Goal: Task Accomplishment & Management: Manage account settings

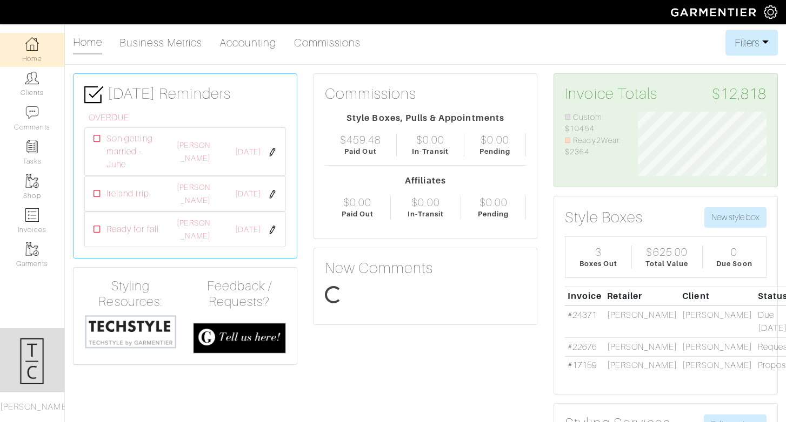
scroll to position [64, 145]
click at [35, 213] on img at bounding box center [32, 216] width 14 height 14
select select
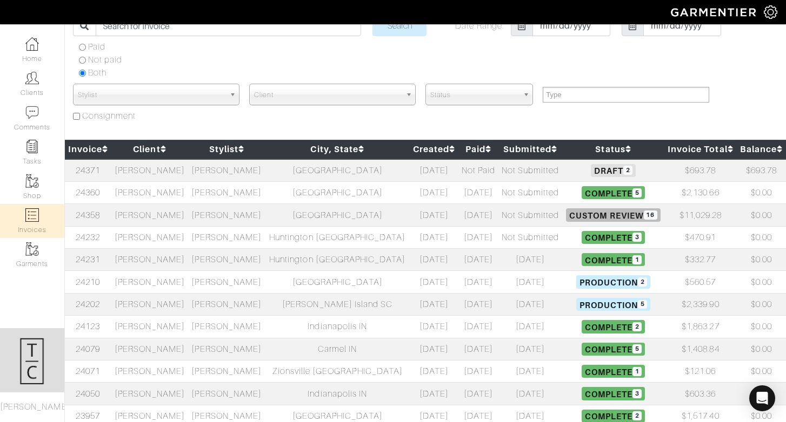
scroll to position [58, 0]
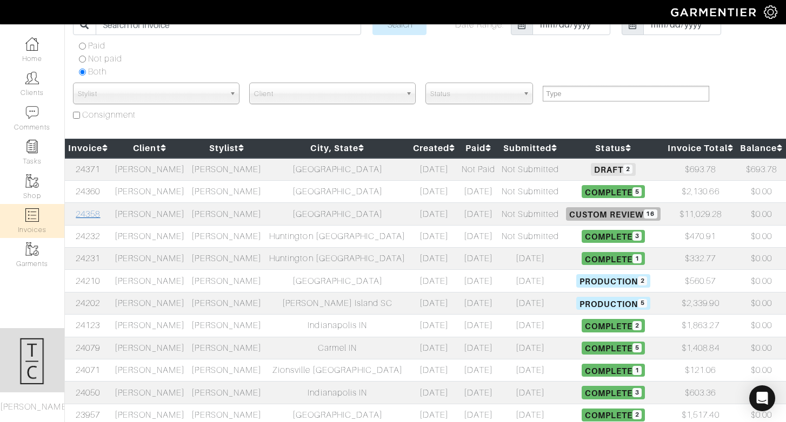
click at [99, 212] on link "24358" at bounding box center [88, 215] width 24 height 10
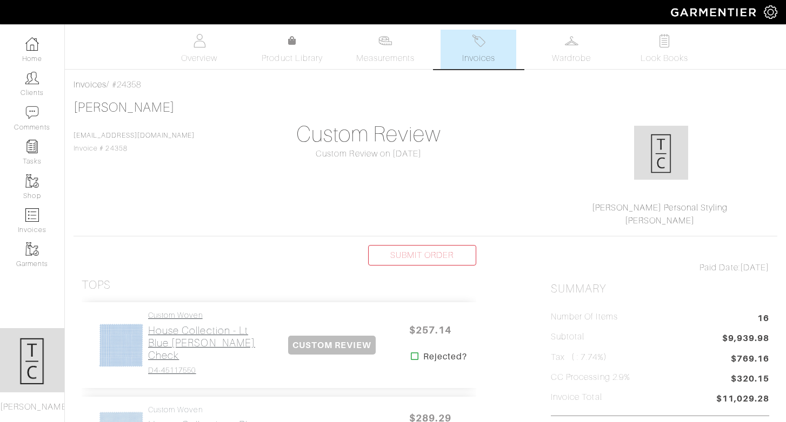
scroll to position [110, 0]
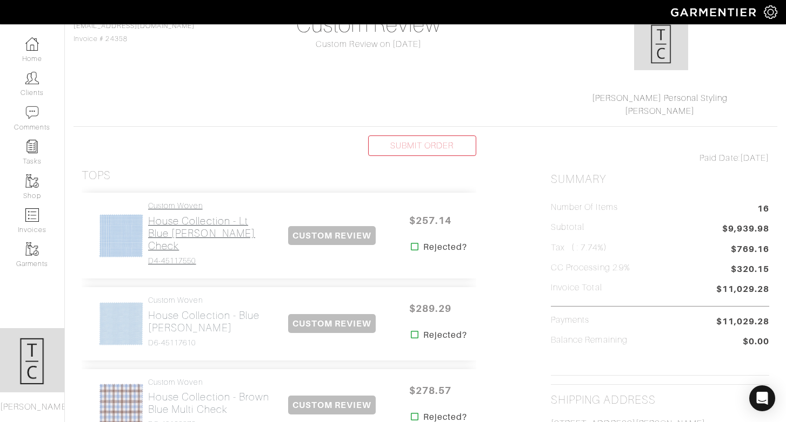
click at [199, 224] on h2 "House Collection - Lt Blue [PERSON_NAME] Check" at bounding box center [209, 233] width 123 height 37
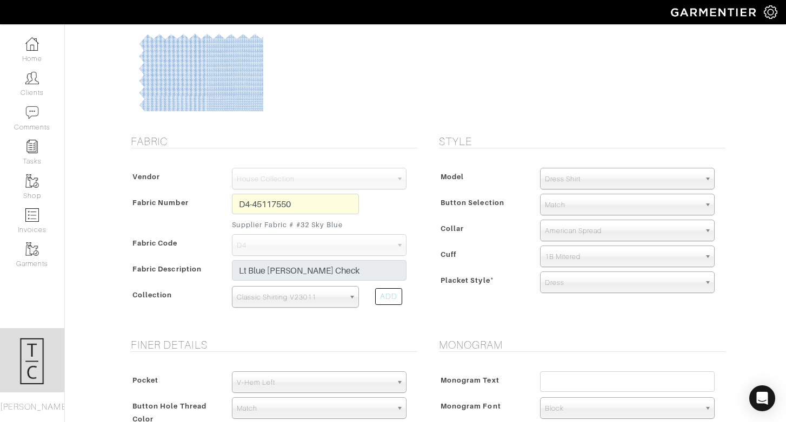
scroll to position [139, 0]
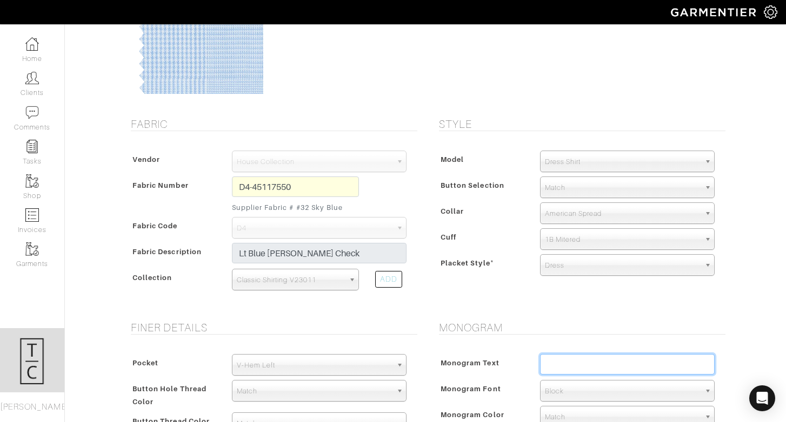
click at [601, 362] on input "text" at bounding box center [627, 364] width 175 height 21
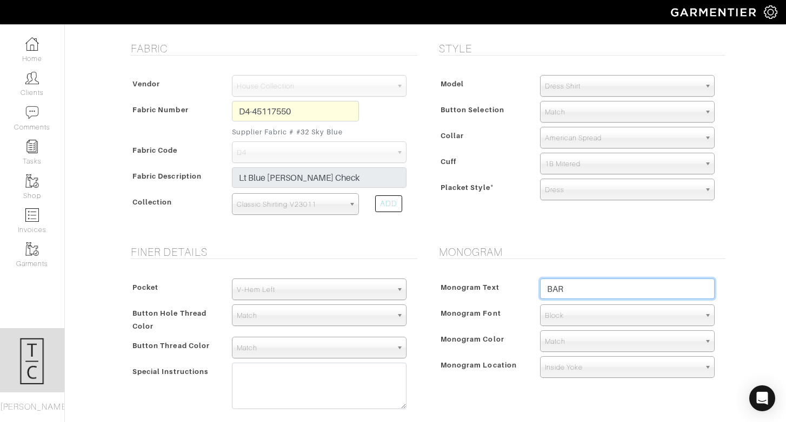
scroll to position [224, 0]
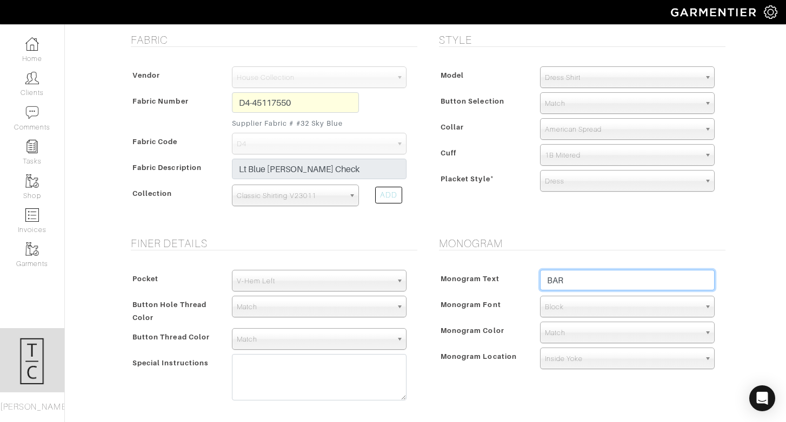
type input "BAR"
click at [528, 346] on div "Monogram Text BAR Monogram Font N/A Script Calligraphy Times Roman Block Block …" at bounding box center [579, 321] width 292 height 125
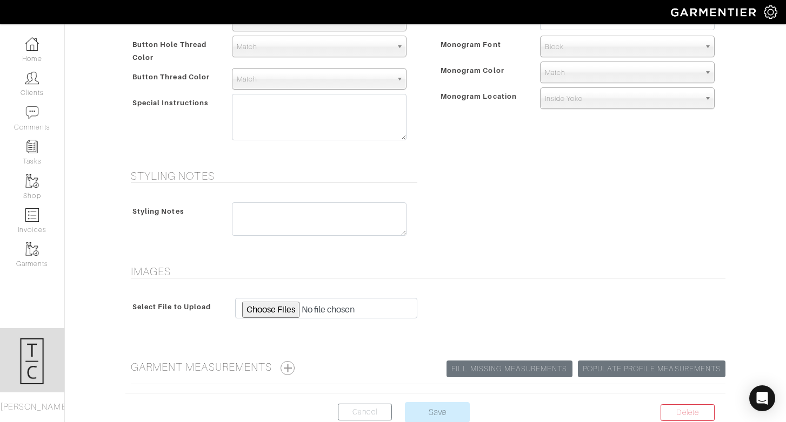
scroll to position [549, 0]
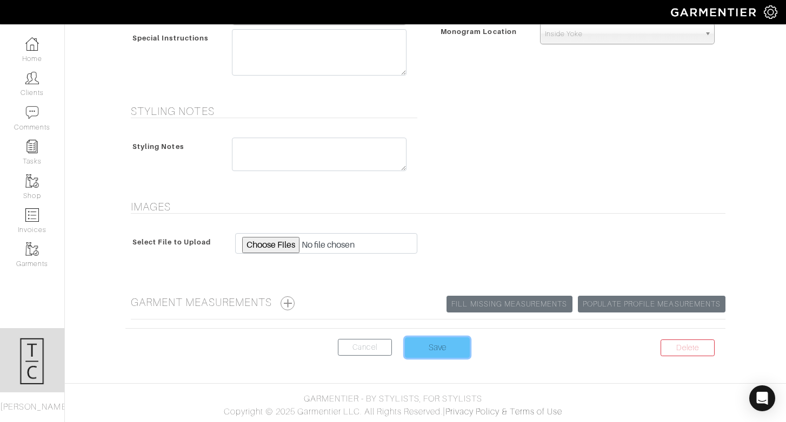
click at [437, 351] on input "Save" at bounding box center [437, 348] width 65 height 21
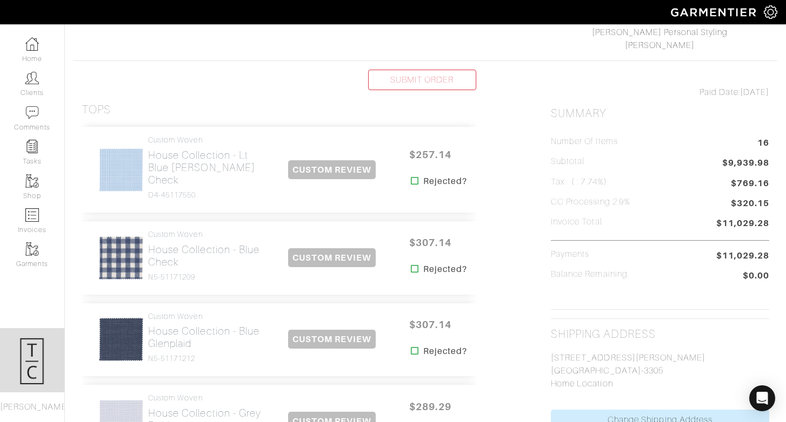
scroll to position [203, 0]
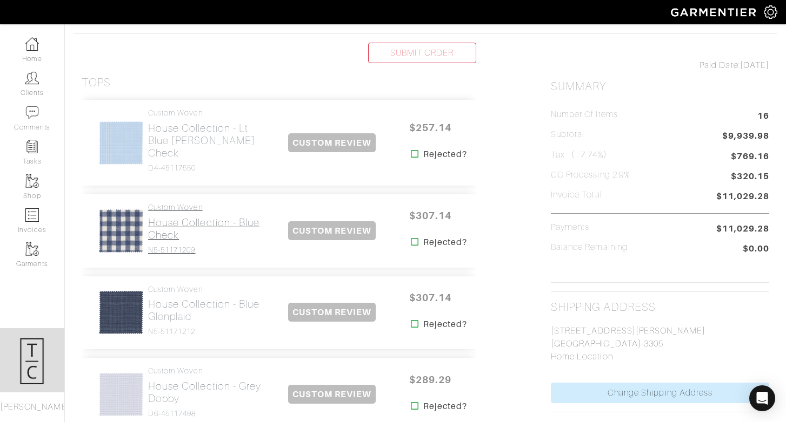
click at [164, 217] on h2 "House Collection - Blue Check" at bounding box center [209, 229] width 123 height 25
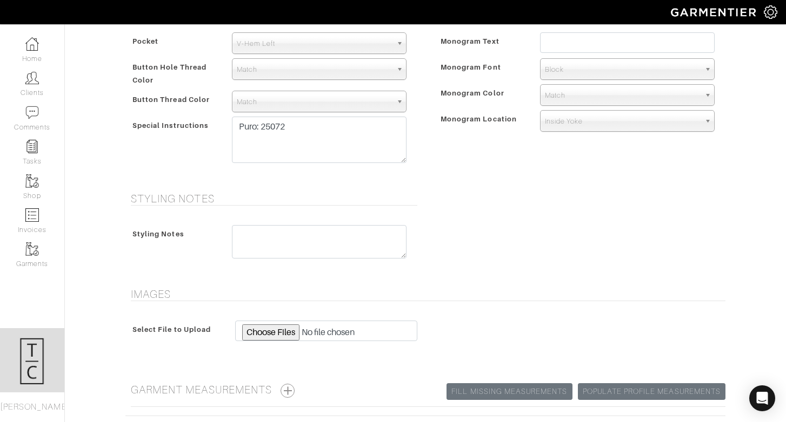
scroll to position [549, 0]
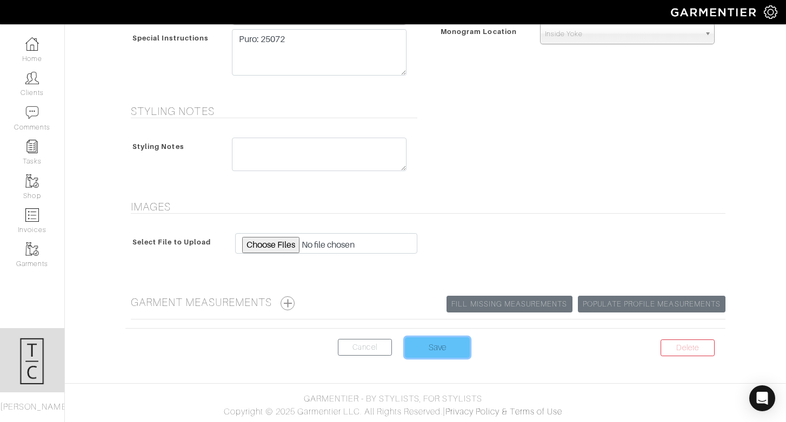
click at [447, 347] on input "Save" at bounding box center [437, 348] width 65 height 21
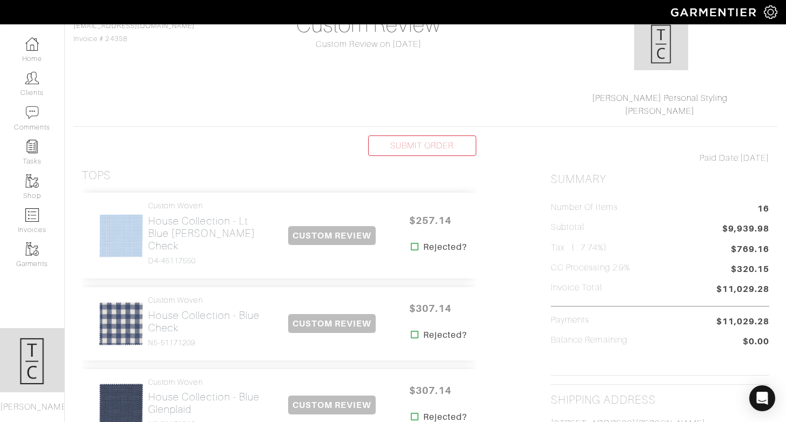
scroll to position [111, 0]
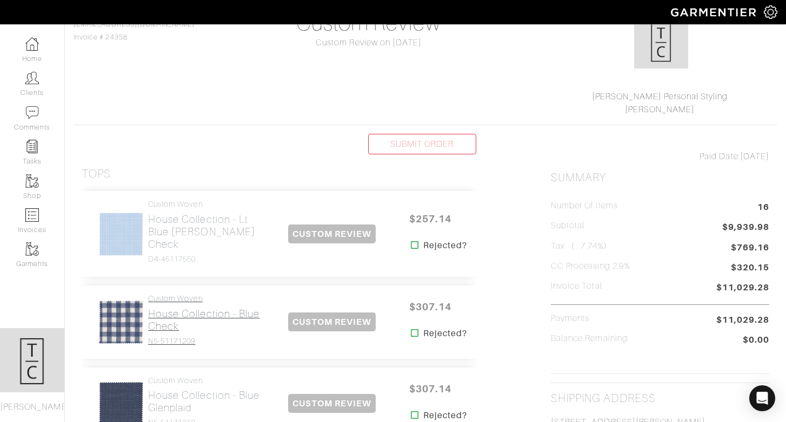
click at [157, 314] on h2 "House Collection - Blue Check" at bounding box center [209, 320] width 123 height 25
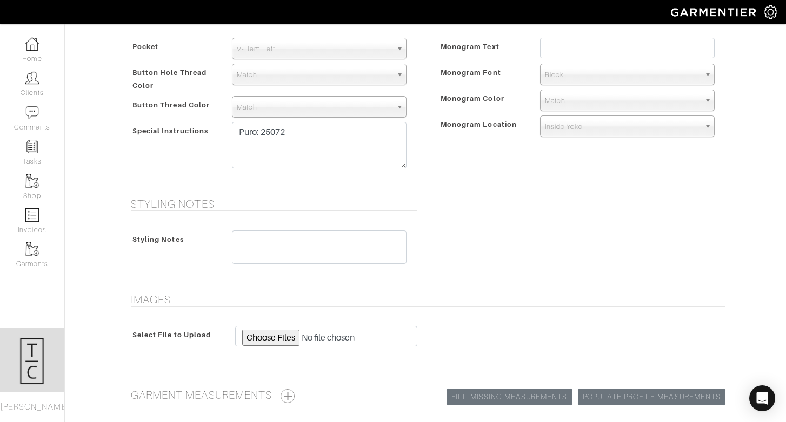
scroll to position [549, 0]
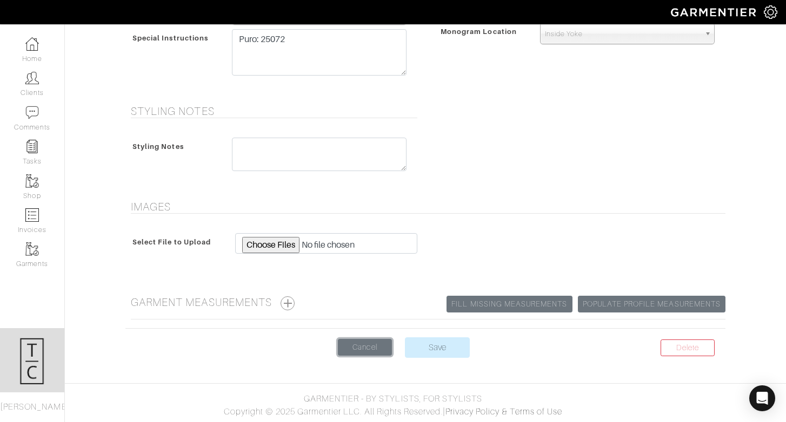
click at [363, 344] on link "Cancel" at bounding box center [365, 347] width 54 height 17
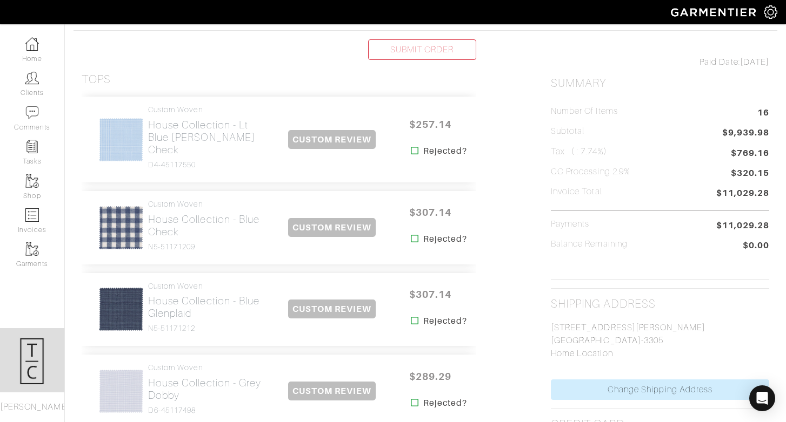
scroll to position [210, 0]
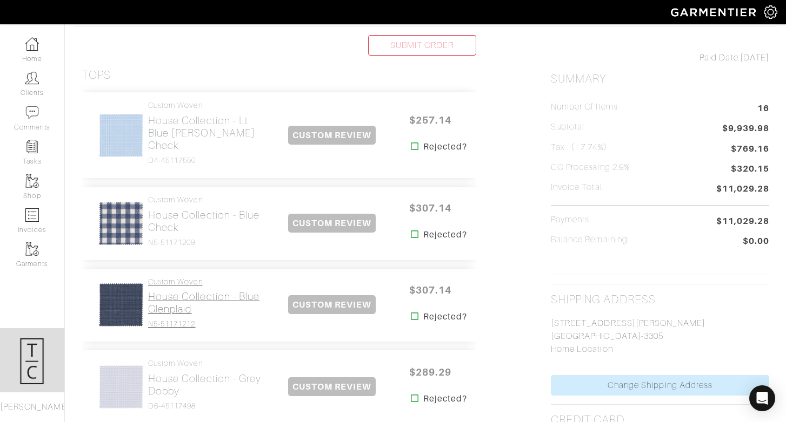
click at [179, 291] on h2 "House Collection - Blue Glenplaid" at bounding box center [209, 303] width 123 height 25
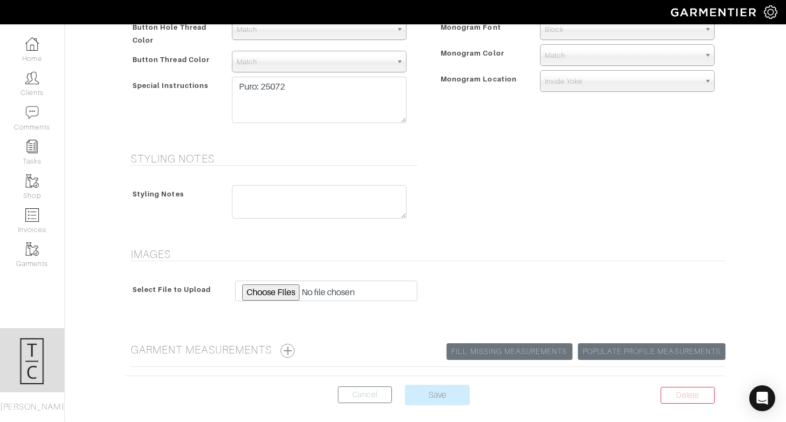
scroll to position [549, 0]
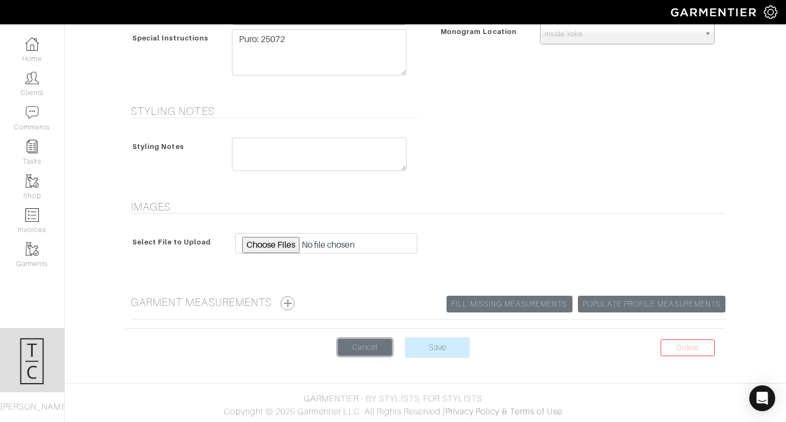
click at [352, 352] on link "Cancel" at bounding box center [365, 347] width 54 height 17
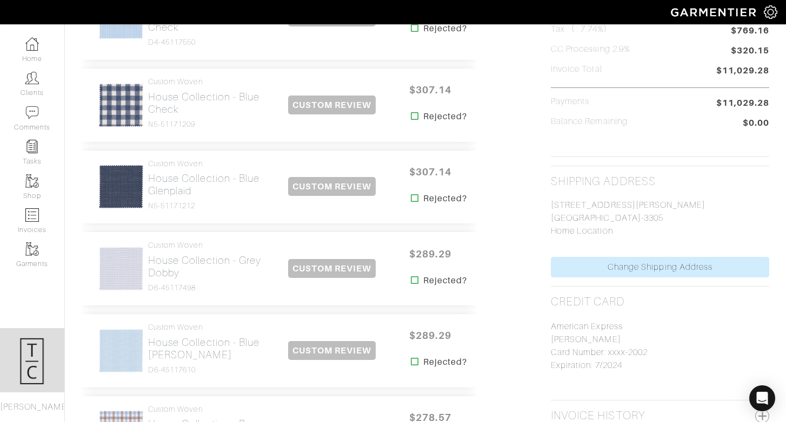
scroll to position [369, 0]
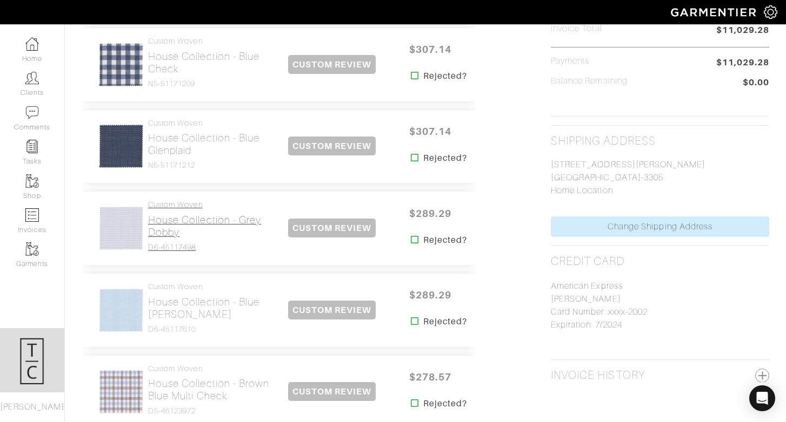
click at [183, 200] on link "Custom Woven House Collection - Grey Dobby D6-45117498" at bounding box center [209, 226] width 123 height 52
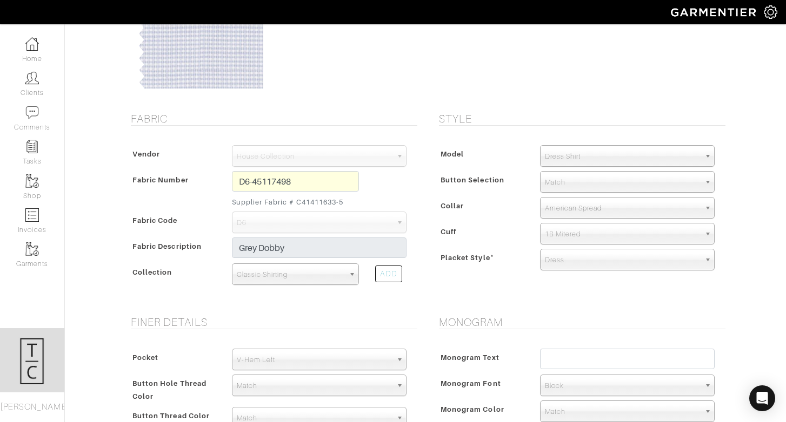
scroll to position [185, 0]
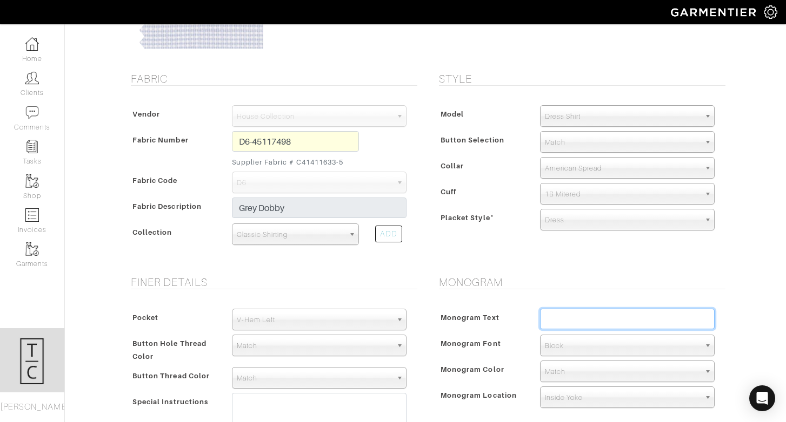
click at [620, 318] on input "text" at bounding box center [627, 319] width 175 height 21
type input "BAR"
click at [607, 366] on span "Match" at bounding box center [622, 372] width 155 height 22
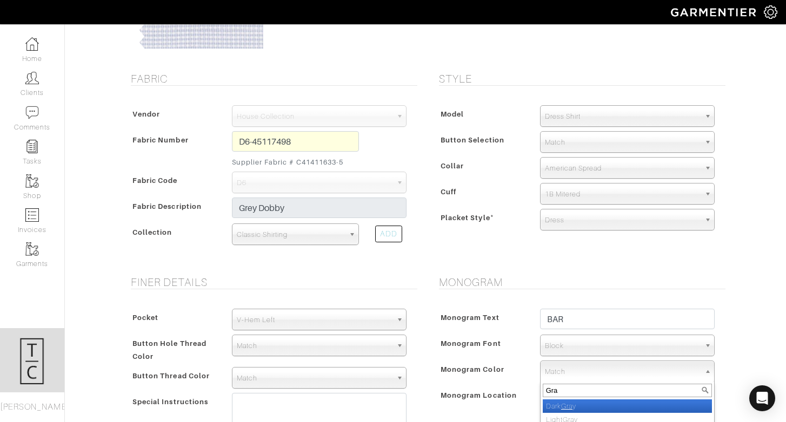
type input "Gray"
select select "5"
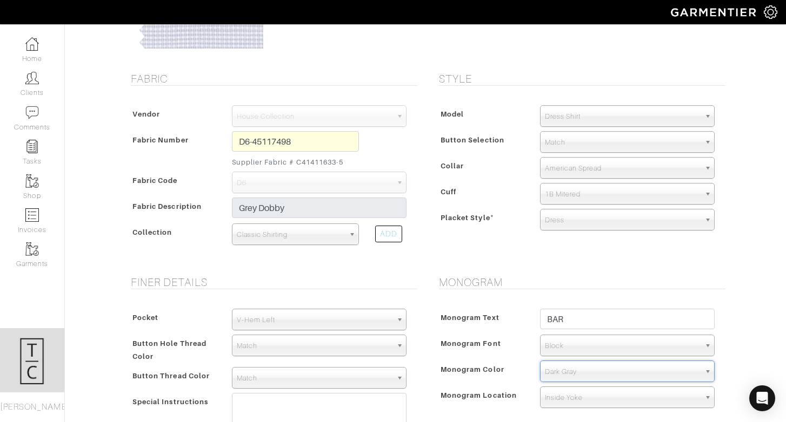
click at [429, 401] on div "Monogram Monogram Text BAR Monogram Font N/A Script Calligraphy Times Roman Blo…" at bounding box center [579, 366] width 308 height 180
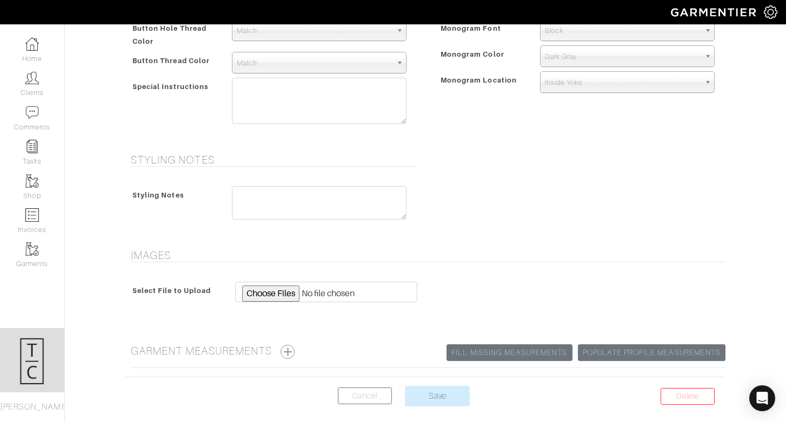
scroll to position [549, 0]
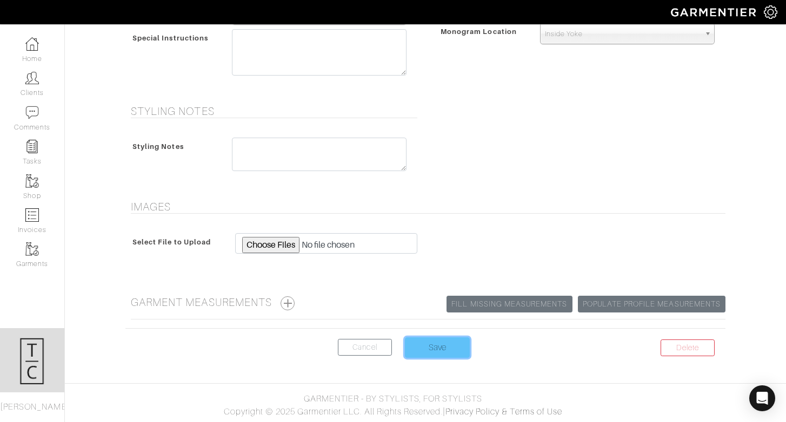
click at [445, 352] on input "Save" at bounding box center [437, 348] width 65 height 21
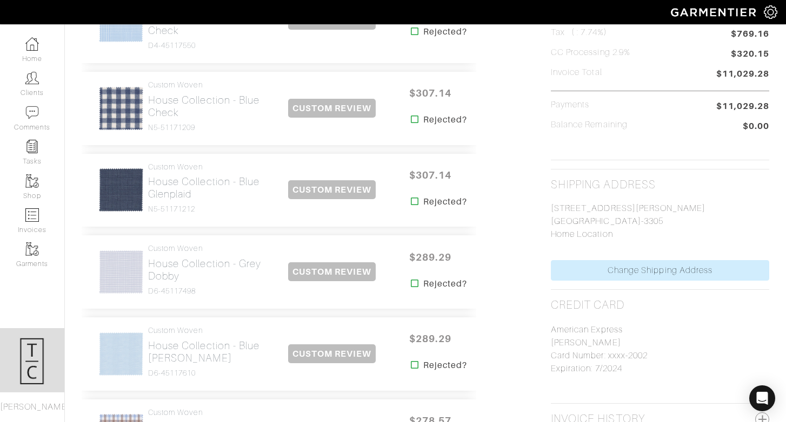
scroll to position [521, 0]
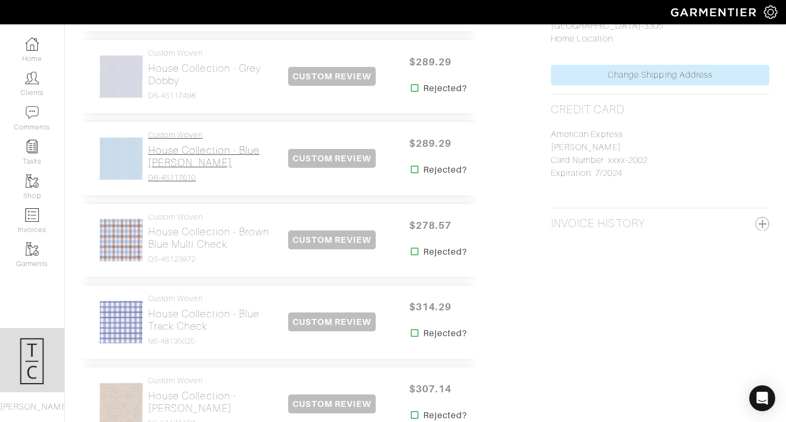
click at [169, 144] on h2 "House Collection - Blue [PERSON_NAME]" at bounding box center [209, 156] width 123 height 25
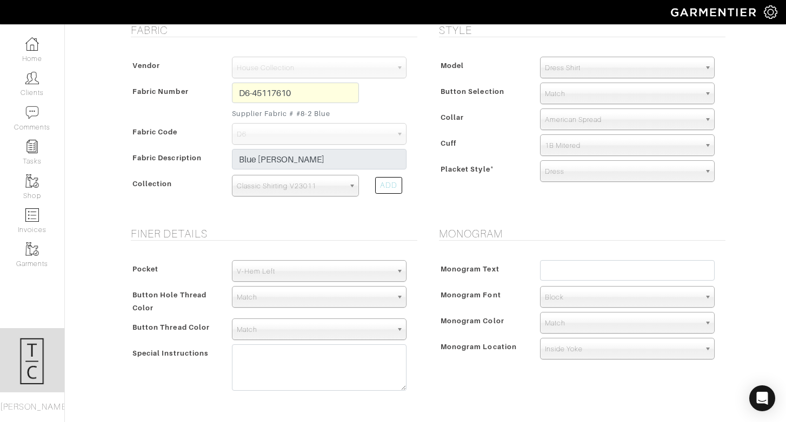
scroll to position [319, 0]
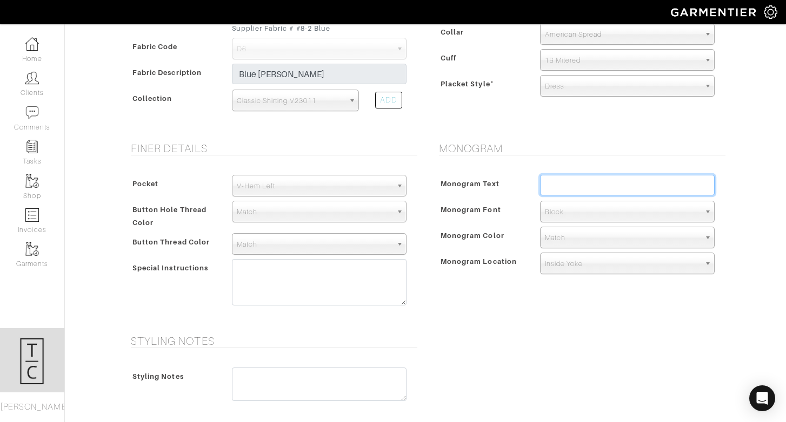
click at [603, 189] on input "text" at bounding box center [627, 185] width 175 height 21
type input "BAR"
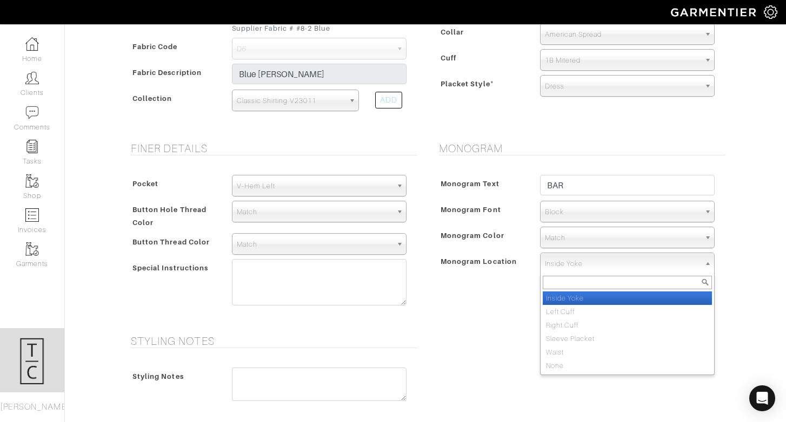
click at [583, 262] on span "Inside Yoke" at bounding box center [622, 264] width 155 height 22
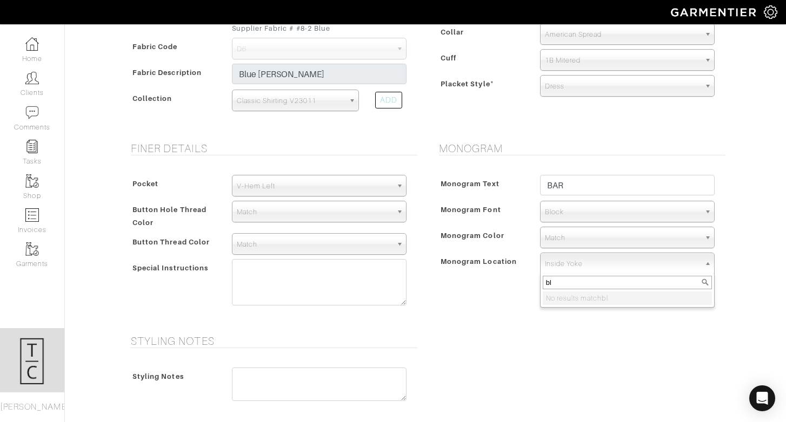
type input "b"
type input "l"
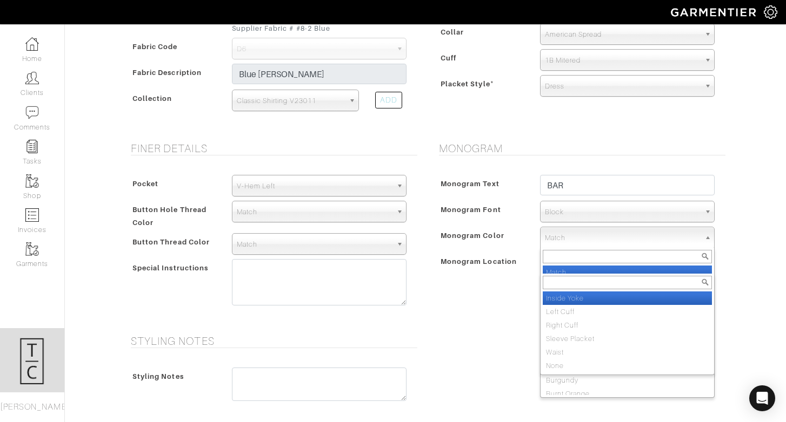
click at [582, 239] on span "Match" at bounding box center [622, 238] width 155 height 22
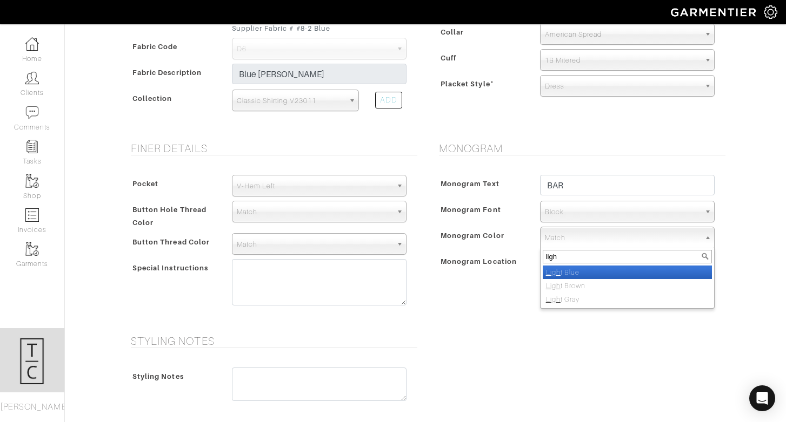
type input "light"
select select "70"
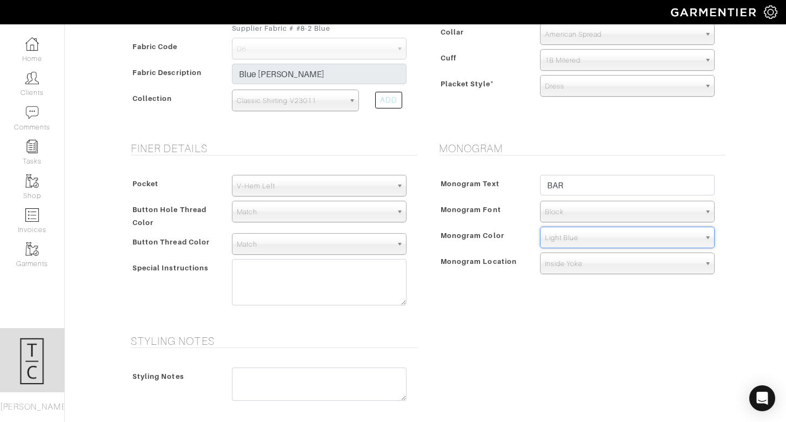
click at [487, 317] on div "Monogram Monogram Text BAR Monogram Font N/A Script Calligraphy Times Roman Blo…" at bounding box center [579, 232] width 308 height 180
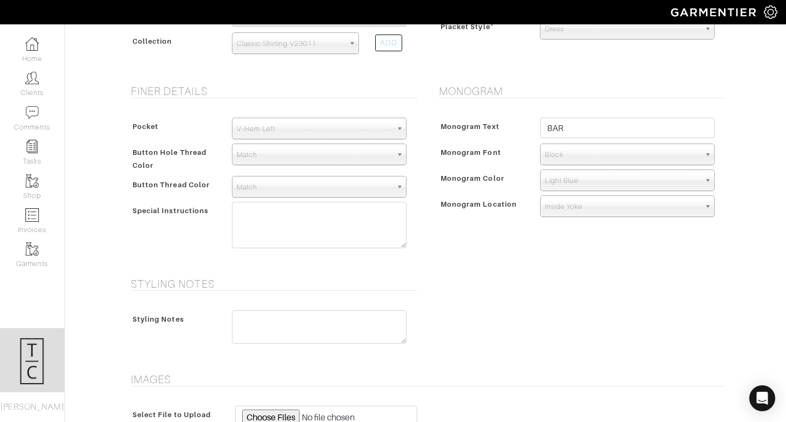
scroll to position [549, 0]
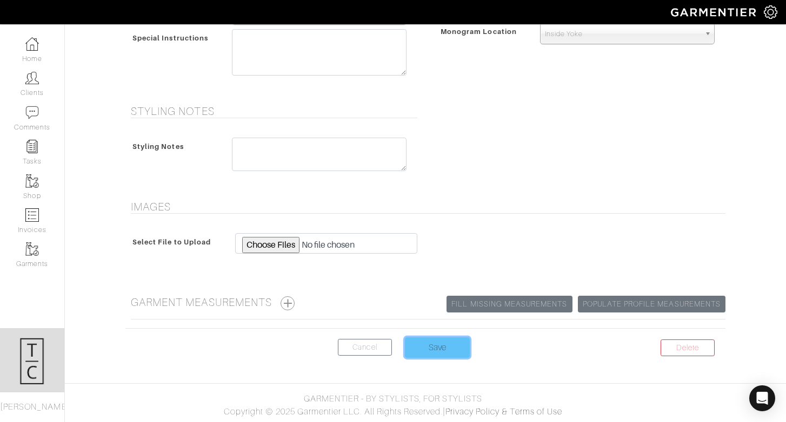
click at [435, 338] on input "Save" at bounding box center [437, 348] width 65 height 21
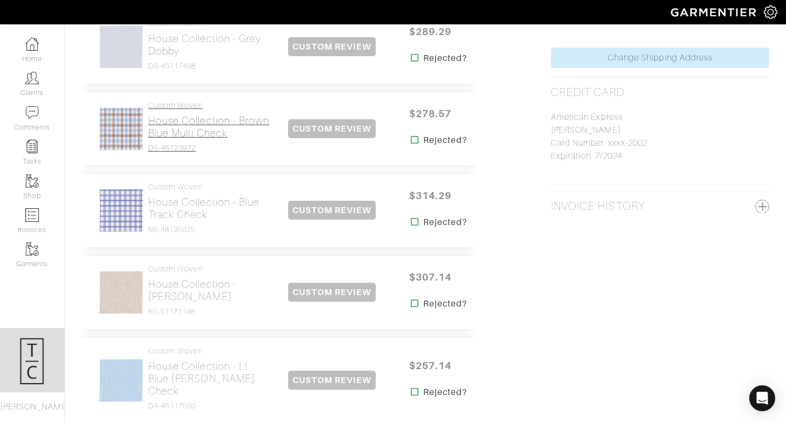
scroll to position [542, 0]
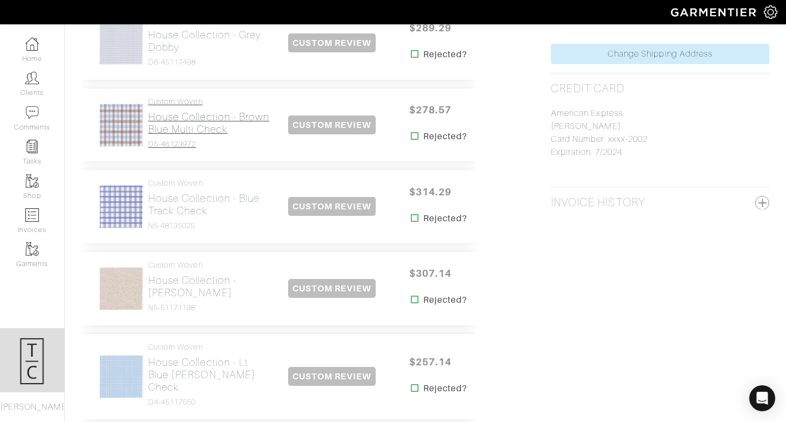
click at [180, 124] on h2 "House Collection - Brown Blue Multi Check" at bounding box center [209, 123] width 123 height 25
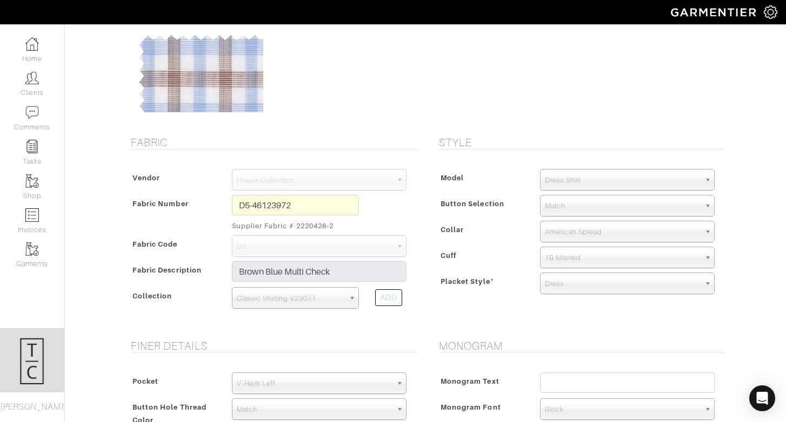
scroll to position [263, 0]
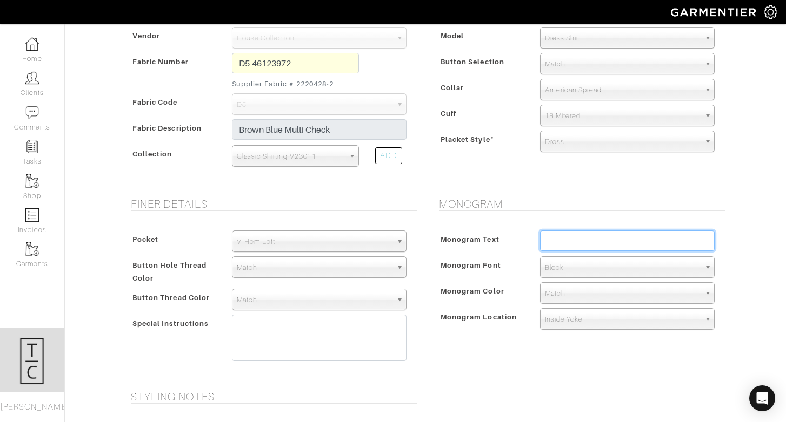
click at [607, 242] on input "text" at bounding box center [627, 241] width 175 height 21
type input "BAR"
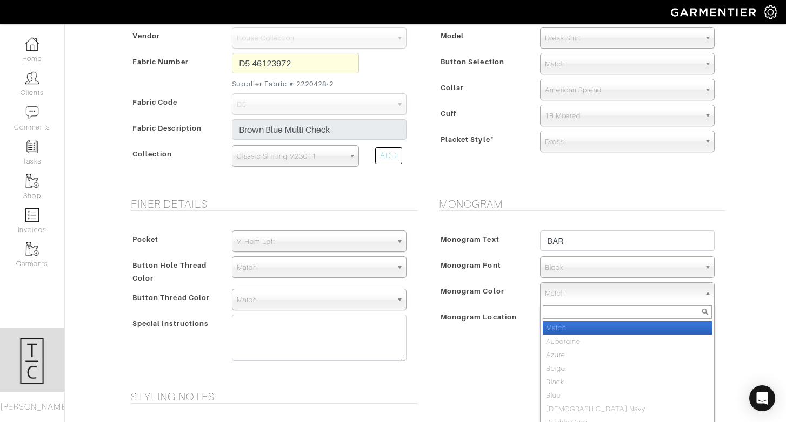
click at [593, 293] on span "Match" at bounding box center [622, 294] width 155 height 22
type input "brown"
select select "48"
click at [580, 286] on span "Dark Brown" at bounding box center [622, 294] width 155 height 22
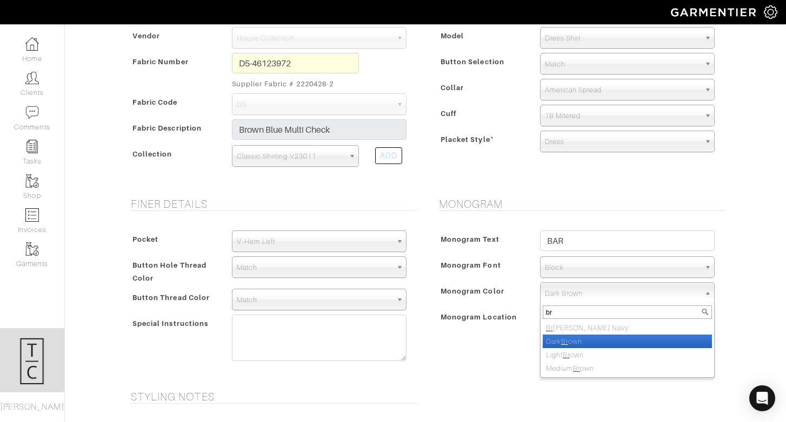
scroll to position [0, 0]
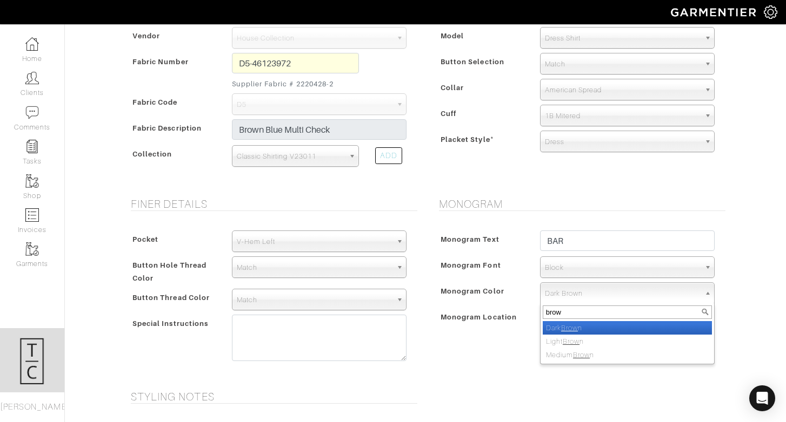
type input "brown"
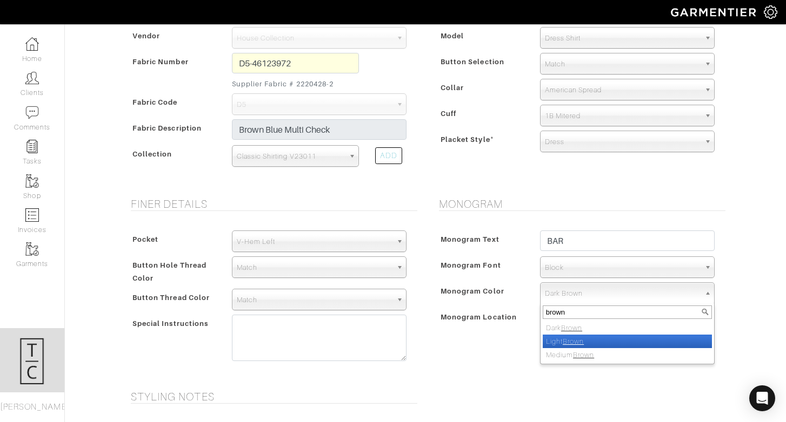
select select "43"
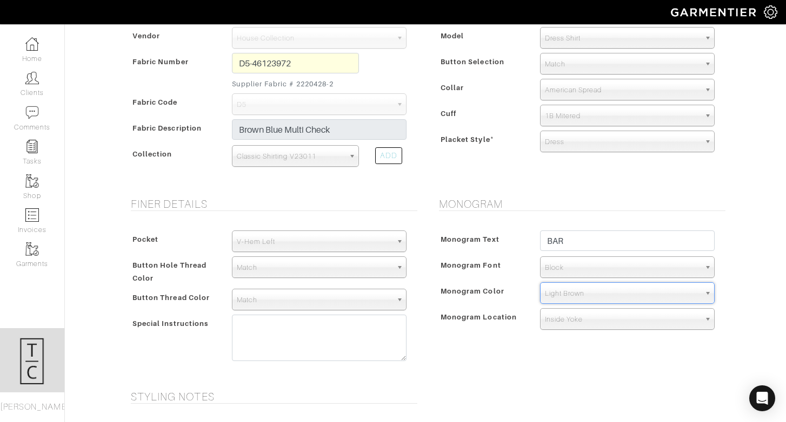
click at [499, 330] on div "Monogram Text BAR Monogram Font N/A Script Calligraphy Times Roman Block Block …" at bounding box center [579, 282] width 292 height 125
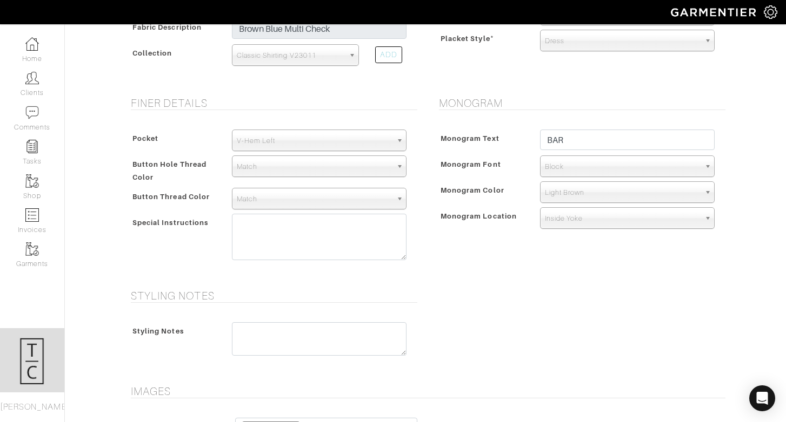
scroll to position [549, 0]
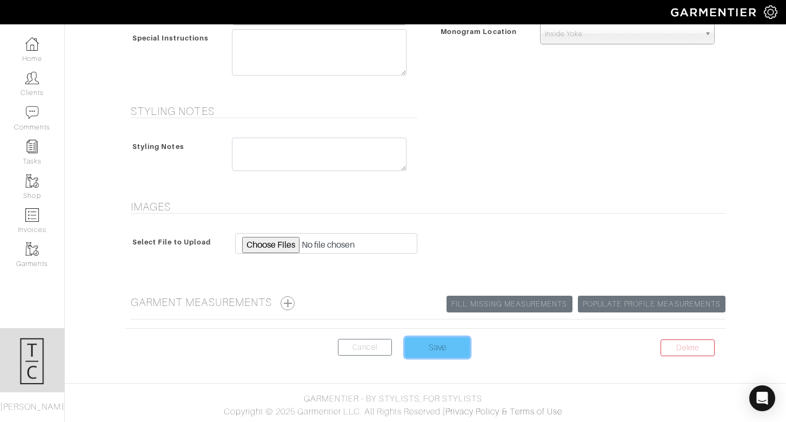
click at [458, 347] on input "Save" at bounding box center [437, 348] width 65 height 21
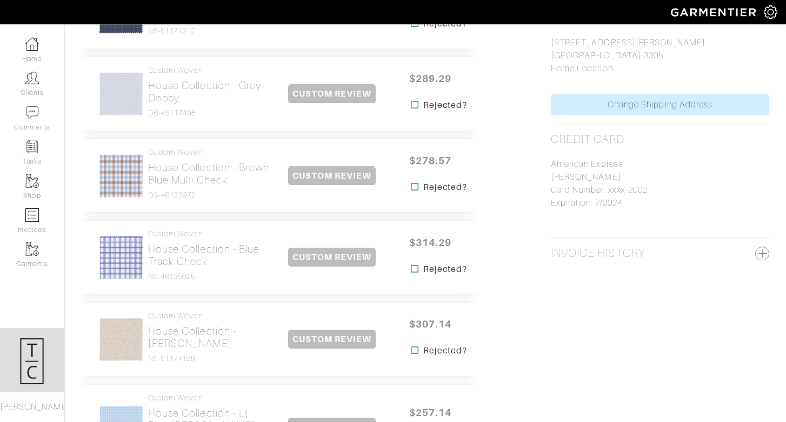
scroll to position [504, 0]
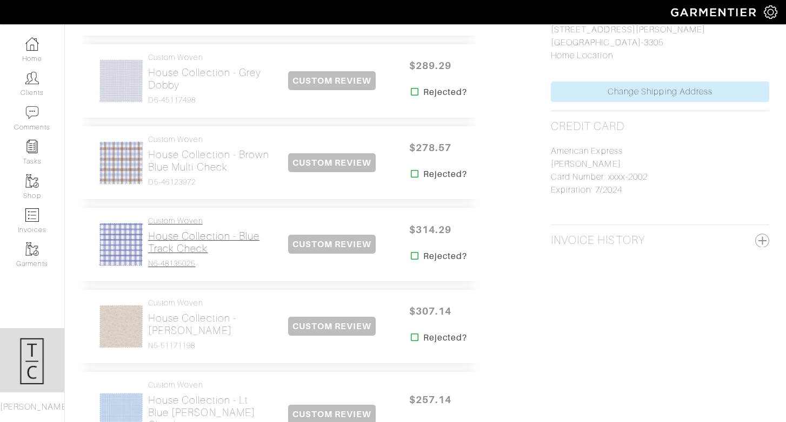
click at [195, 246] on h2 "House Collection - Blue Track Check" at bounding box center [209, 242] width 123 height 25
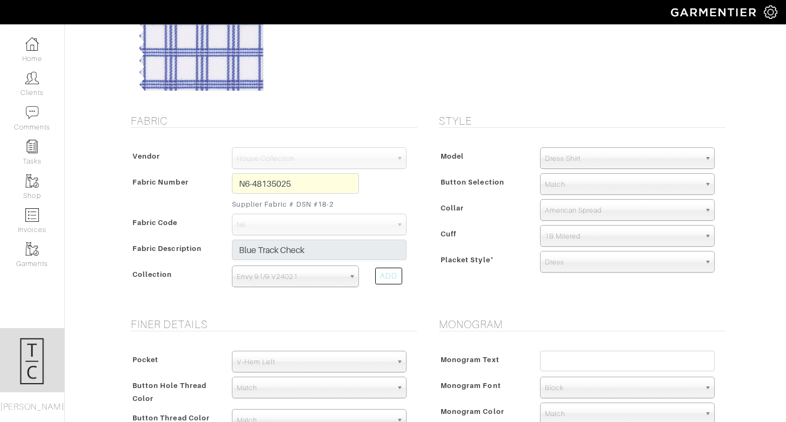
scroll to position [154, 0]
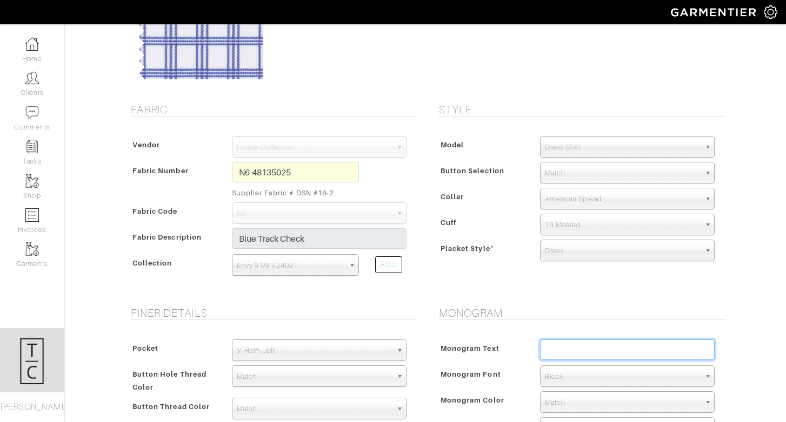
click at [569, 348] on input "text" at bounding box center [627, 350] width 175 height 21
type input "BAR"
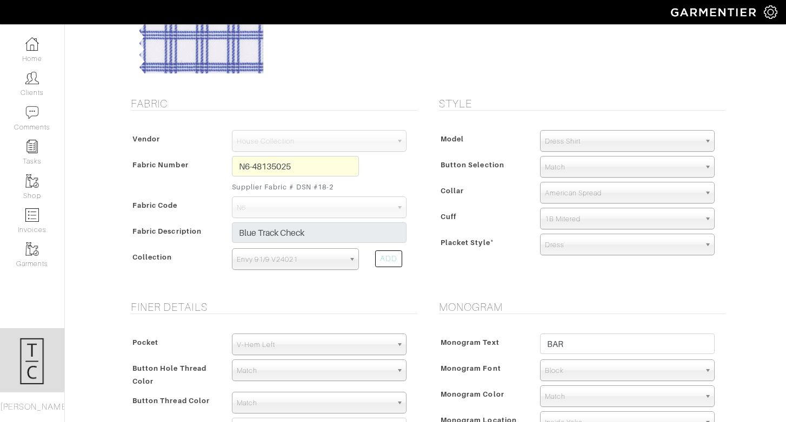
click at [571, 394] on span "Match" at bounding box center [622, 397] width 155 height 22
type input "blue"
select select "17"
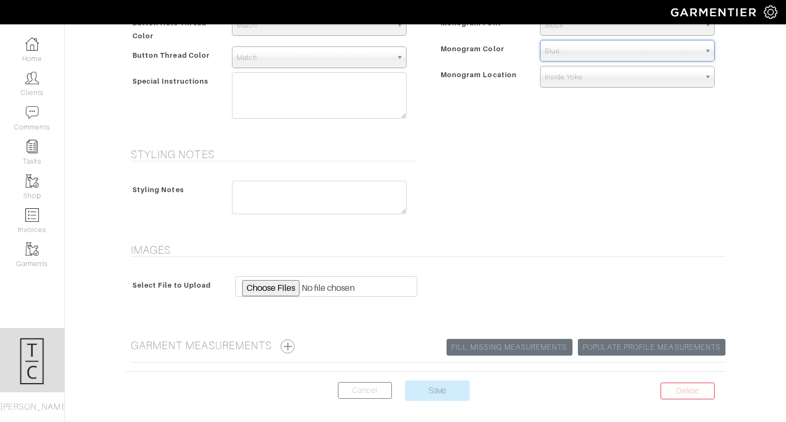
scroll to position [549, 0]
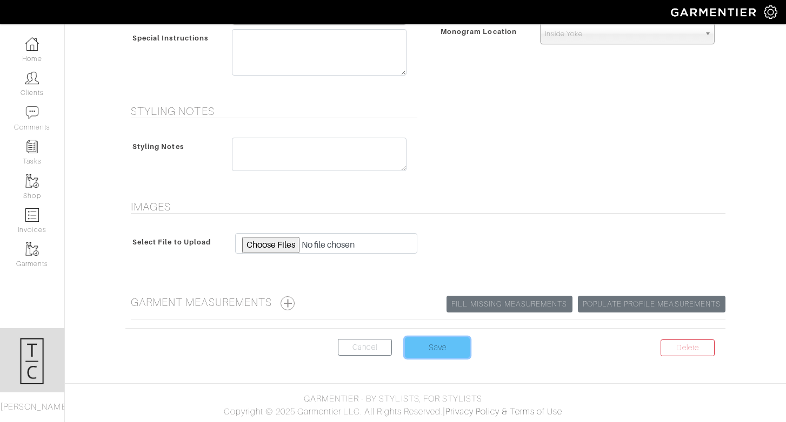
click at [428, 341] on input "Save" at bounding box center [437, 348] width 65 height 21
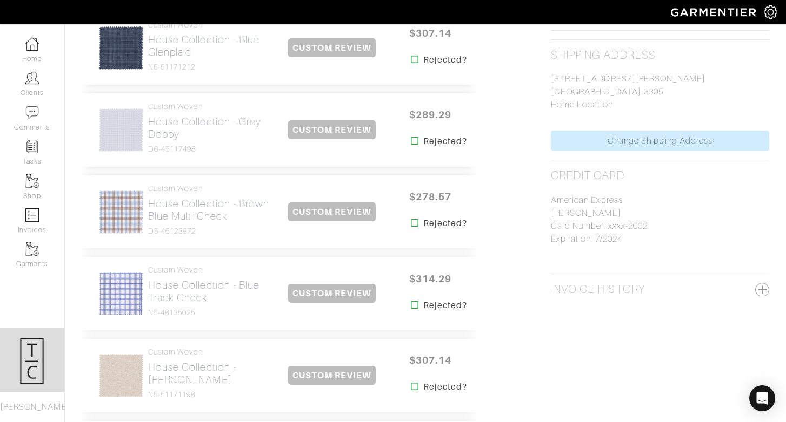
scroll to position [556, 0]
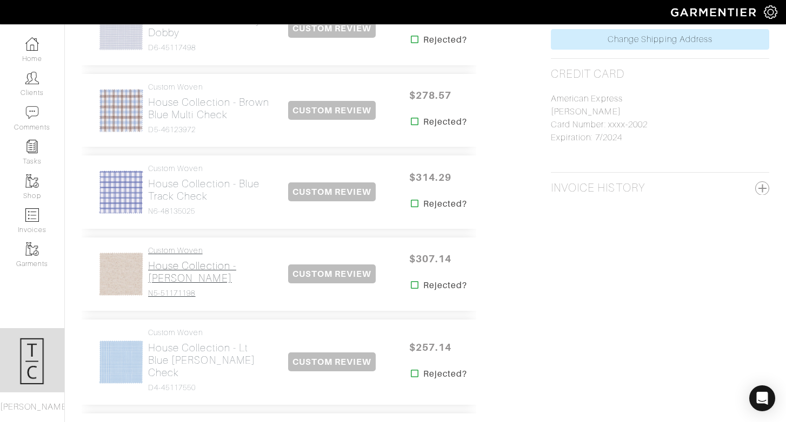
click at [197, 280] on h2 "House Collection - [PERSON_NAME]" at bounding box center [209, 272] width 123 height 25
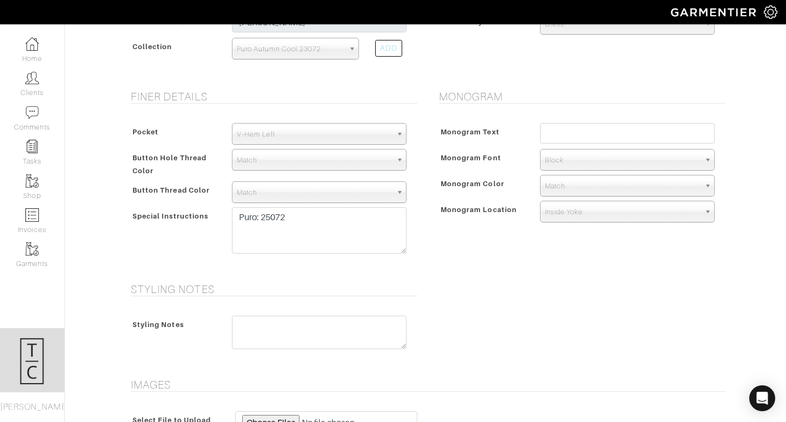
scroll to position [549, 0]
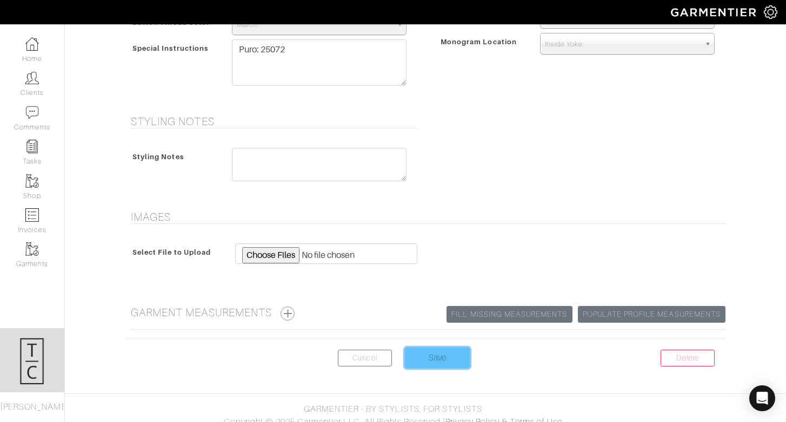
click at [433, 348] on input "Save" at bounding box center [437, 358] width 65 height 21
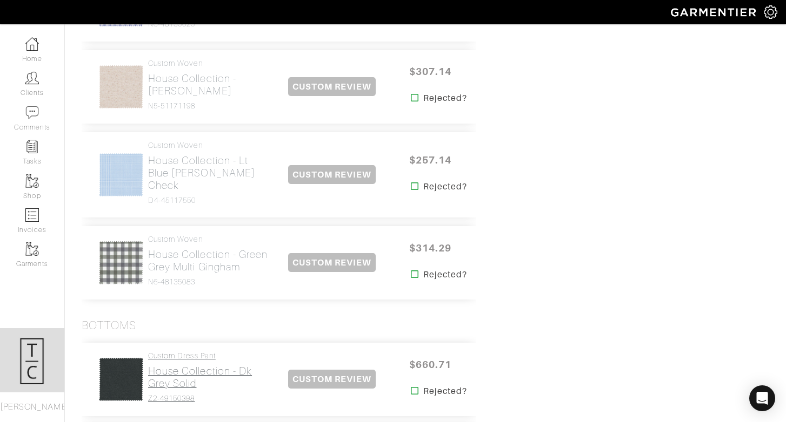
scroll to position [750, 0]
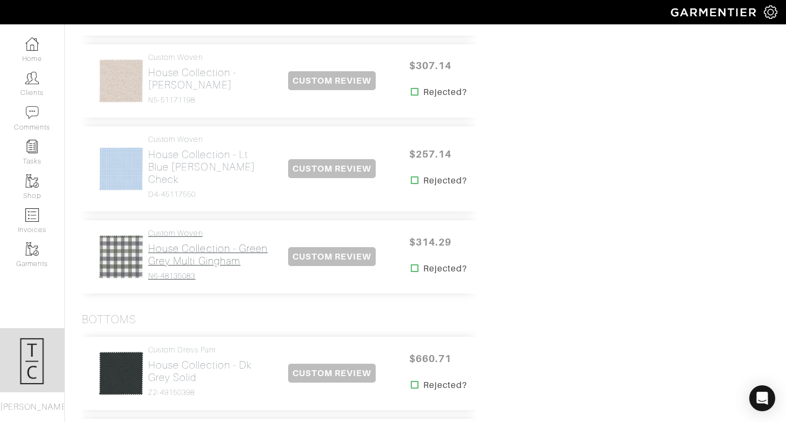
click at [164, 253] on h2 "House Collection - Green Grey Multi Gingham" at bounding box center [209, 255] width 123 height 25
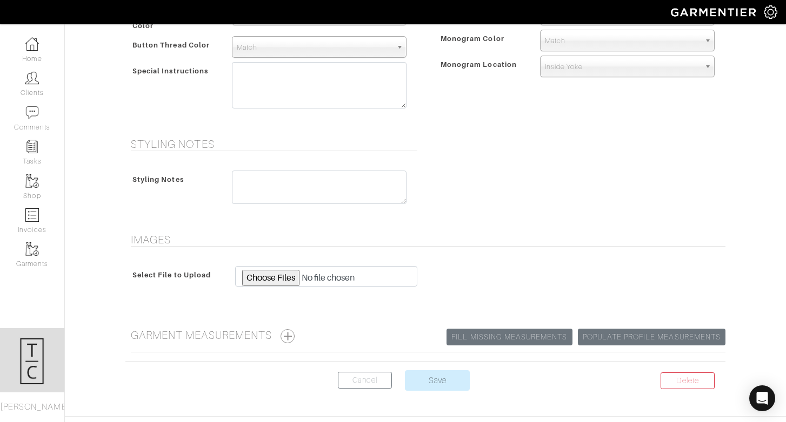
scroll to position [549, 0]
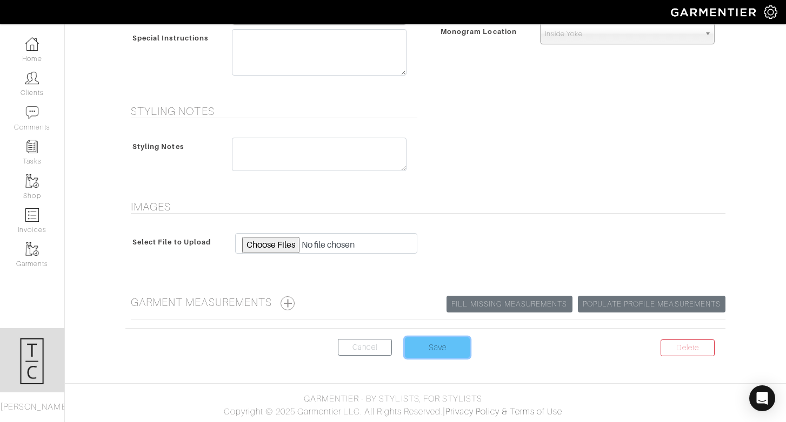
click at [446, 351] on input "Save" at bounding box center [437, 348] width 65 height 21
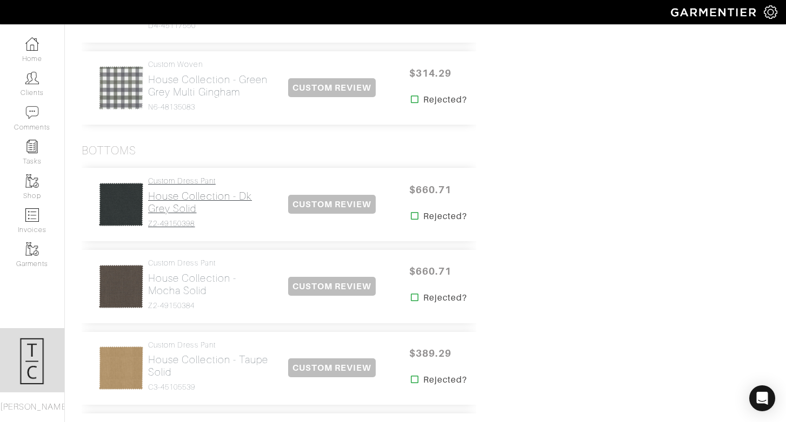
scroll to position [922, 0]
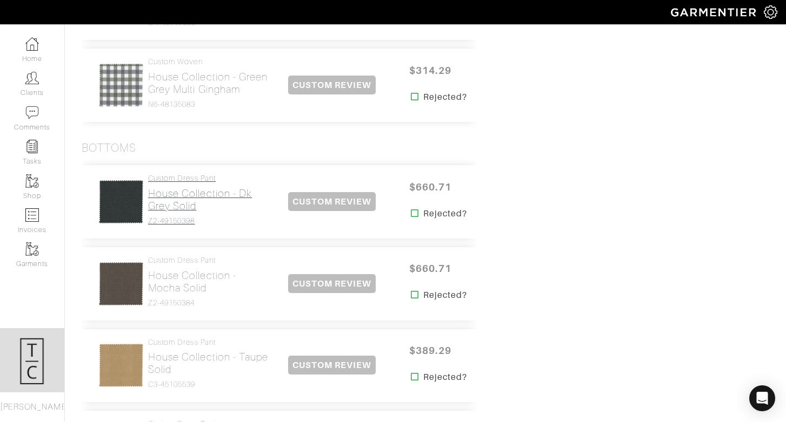
click at [184, 187] on h2 "House Collection - Dk Grey Solid" at bounding box center [209, 199] width 123 height 25
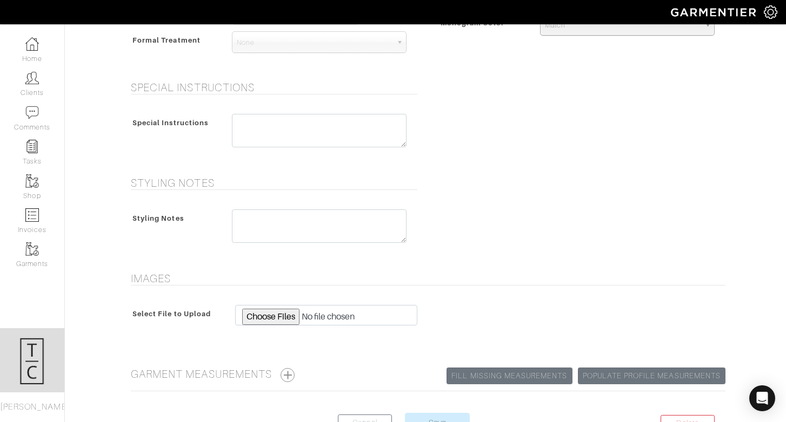
scroll to position [447, 0]
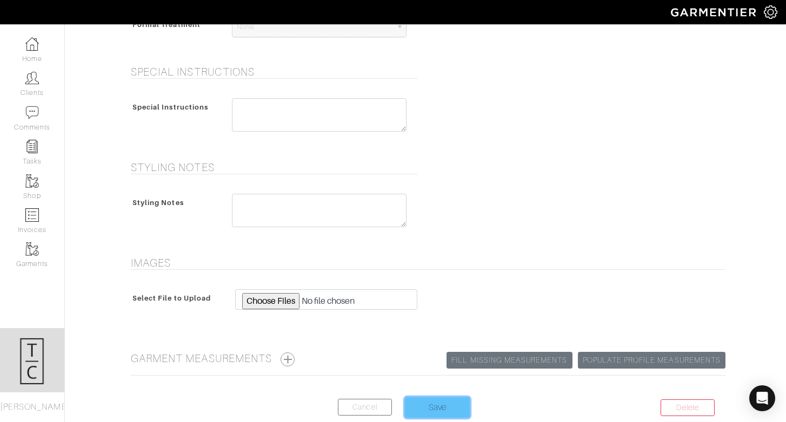
click at [450, 413] on input "Save" at bounding box center [437, 408] width 65 height 21
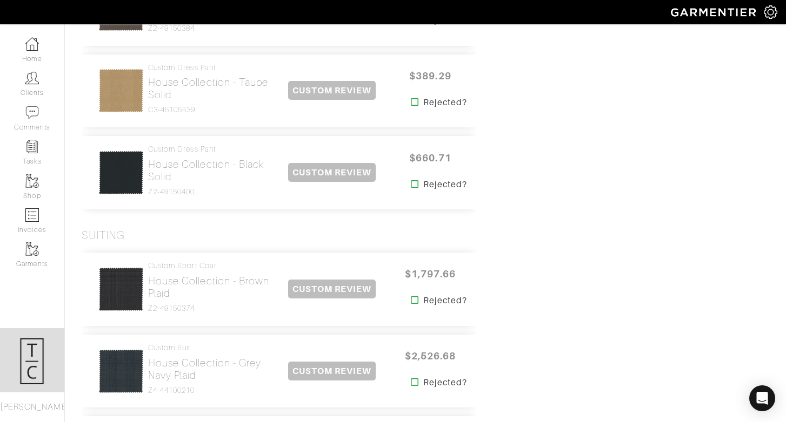
scroll to position [1202, 0]
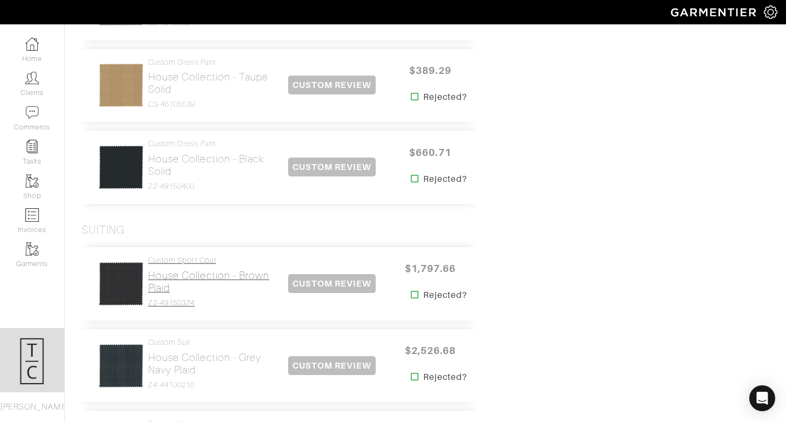
click at [211, 270] on h2 "House Collection - Brown Plaid" at bounding box center [209, 282] width 123 height 25
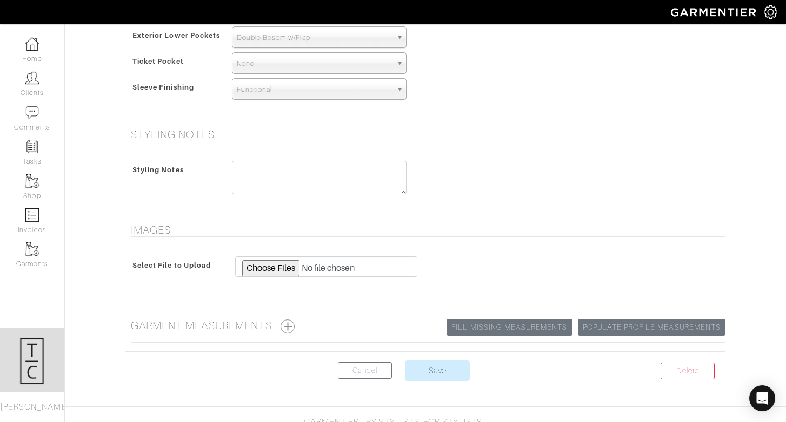
scroll to position [794, 0]
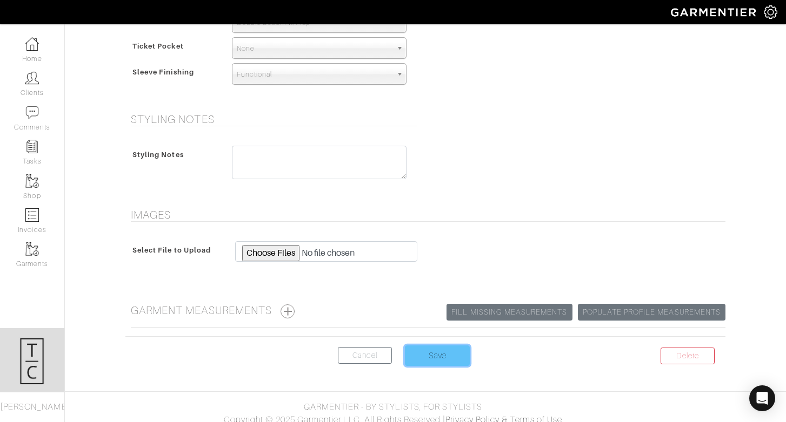
click at [437, 352] on input "Save" at bounding box center [437, 356] width 65 height 21
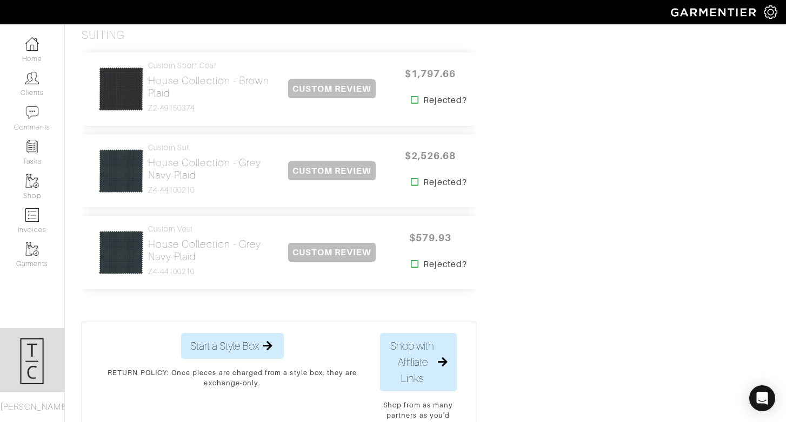
scroll to position [1399, 0]
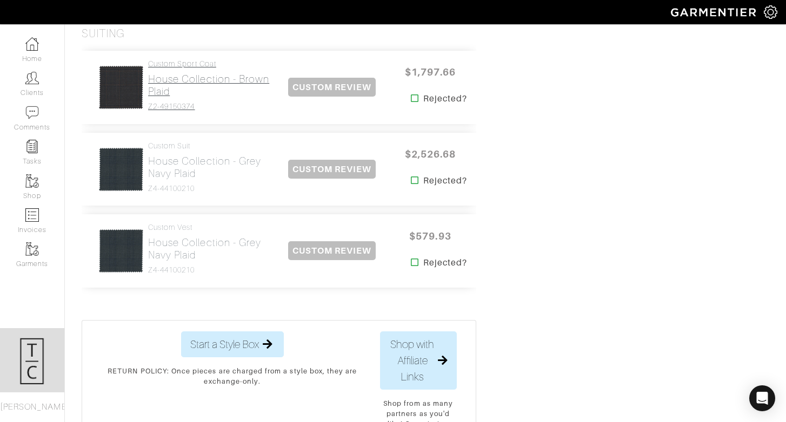
click at [167, 73] on h2 "House Collection - Brown Plaid" at bounding box center [209, 85] width 123 height 25
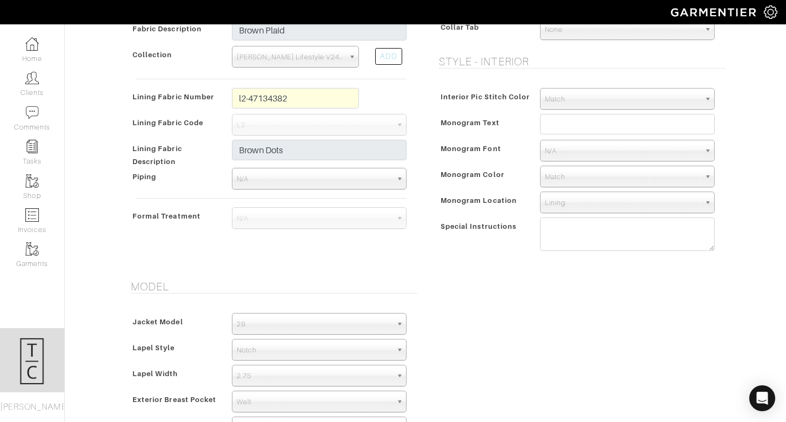
scroll to position [375, 0]
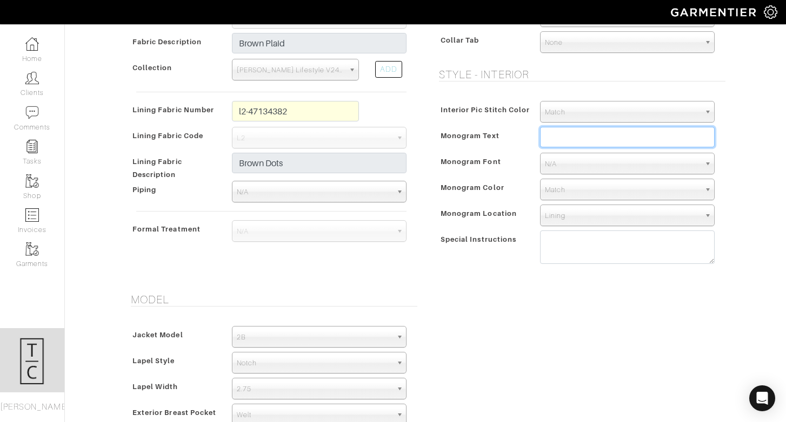
click at [556, 129] on input "text" at bounding box center [627, 137] width 175 height 21
type input "BAR"
click at [567, 185] on span "Match" at bounding box center [622, 190] width 155 height 22
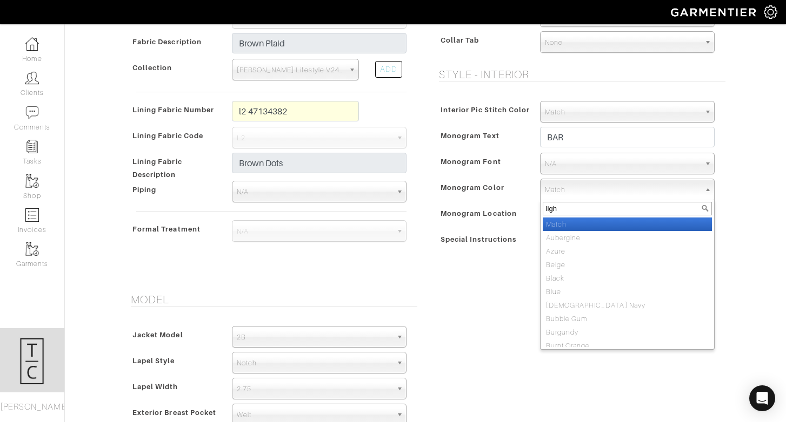
type input "light"
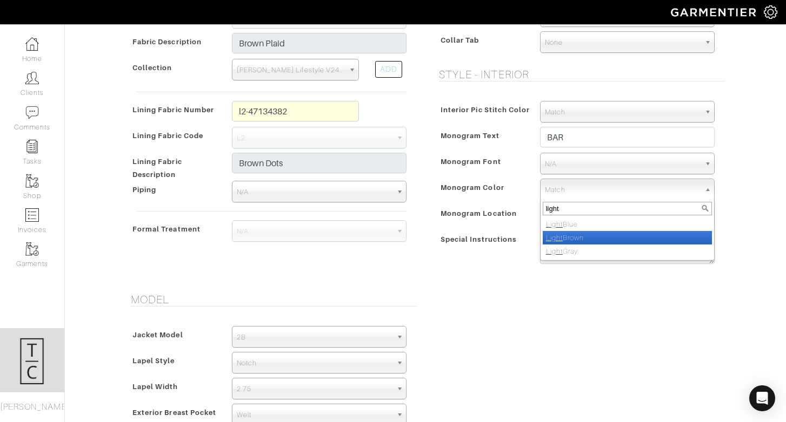
select select "43"
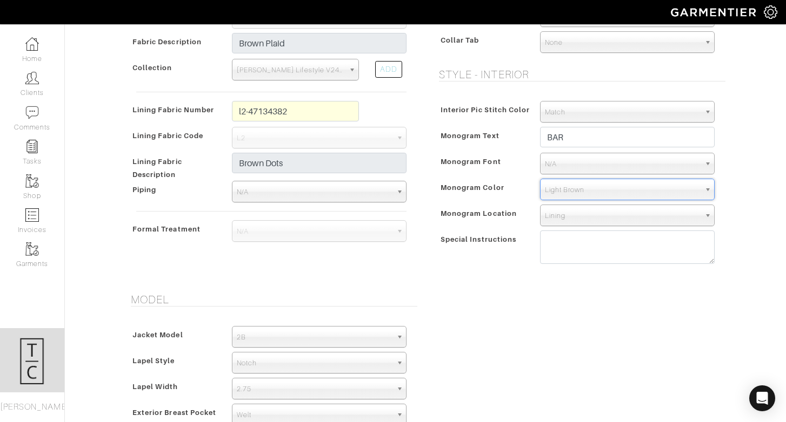
click at [492, 300] on div "Model Jacket Model 2B 1B 3-Roll-2B DB 6x2 DB 4x2 3-Roll-2B Hunting Jacket 2B La…" at bounding box center [425, 405] width 616 height 225
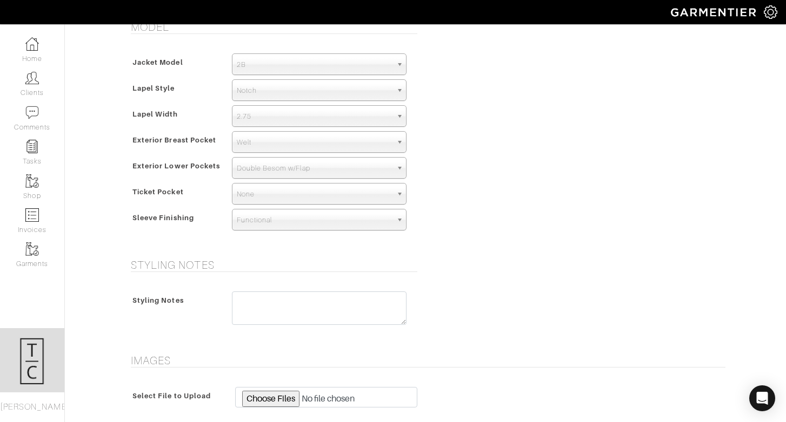
scroll to position [786, 0]
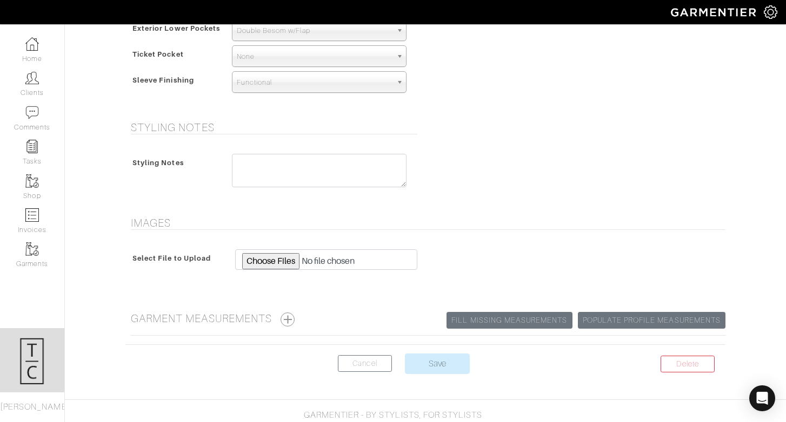
click at [418, 374] on center "Delete Cancel Save" at bounding box center [425, 370] width 600 height 33
click at [420, 360] on input "Save" at bounding box center [437, 364] width 65 height 21
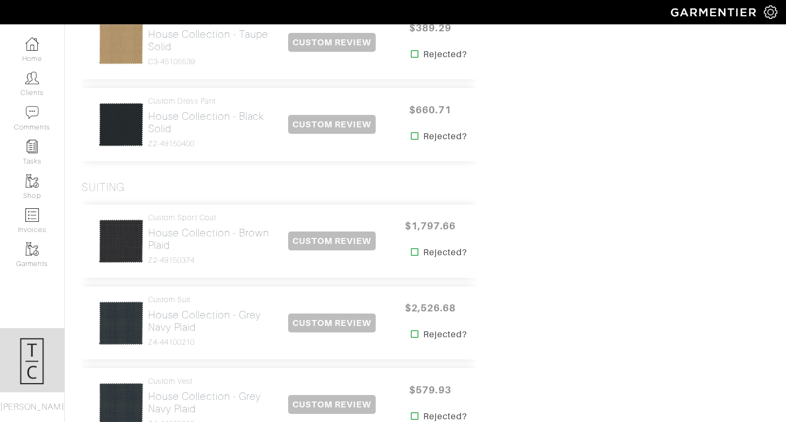
scroll to position [1244, 0]
click at [180, 312] on h2 "House Collection - Grey Navy Plaid" at bounding box center [209, 322] width 123 height 25
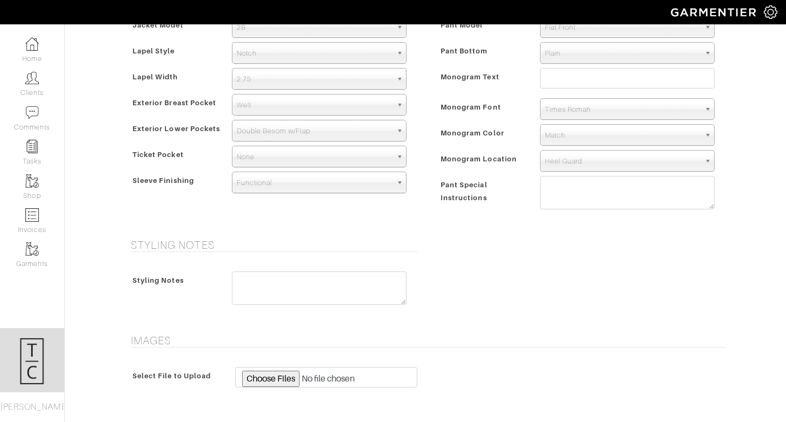
scroll to position [820, 0]
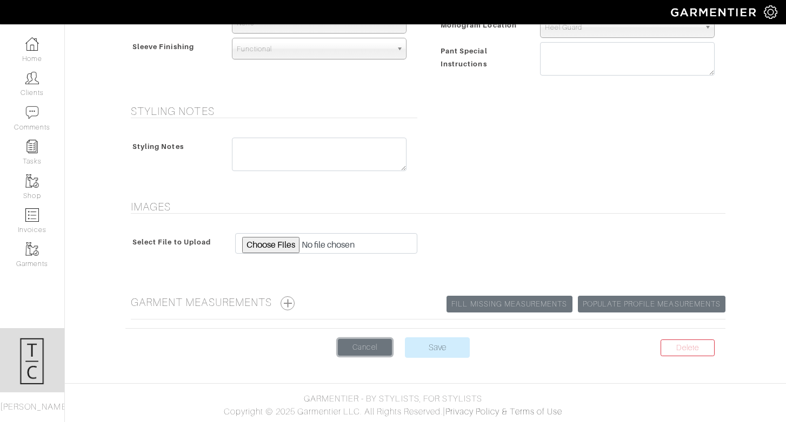
click at [376, 351] on link "Cancel" at bounding box center [365, 347] width 54 height 17
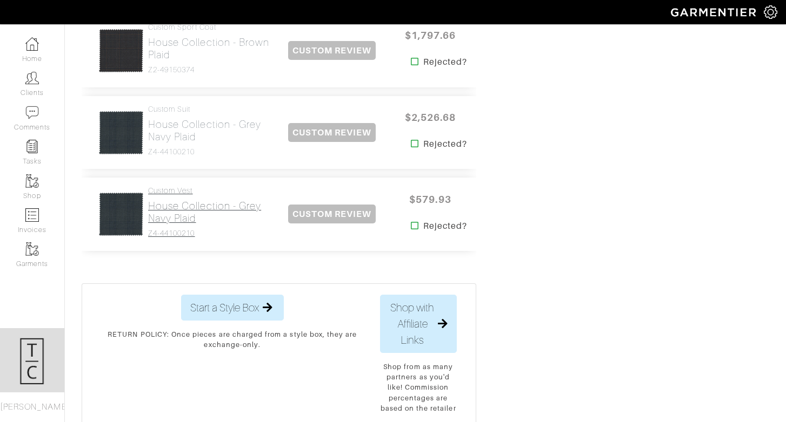
scroll to position [1434, 0]
click at [183, 201] on h2 "House Collection - Grey Navy Plaid" at bounding box center [209, 213] width 123 height 25
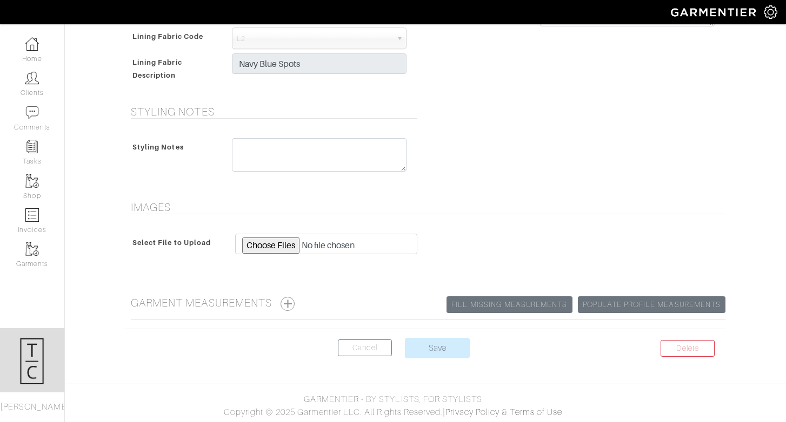
scroll to position [480, 0]
click at [371, 355] on link "Cancel" at bounding box center [365, 347] width 54 height 17
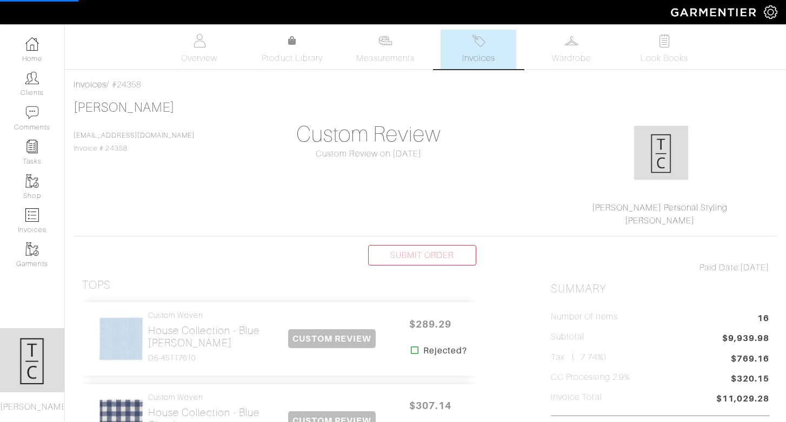
scroll to position [23, 0]
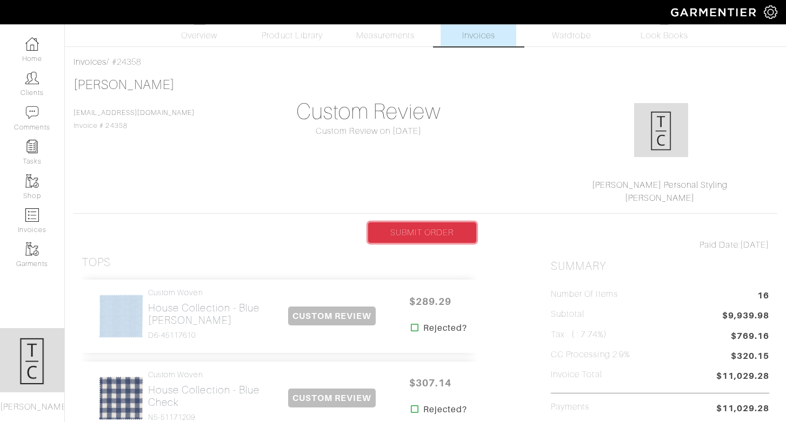
click at [424, 235] on link "SUBMIT ORDER" at bounding box center [422, 233] width 108 height 21
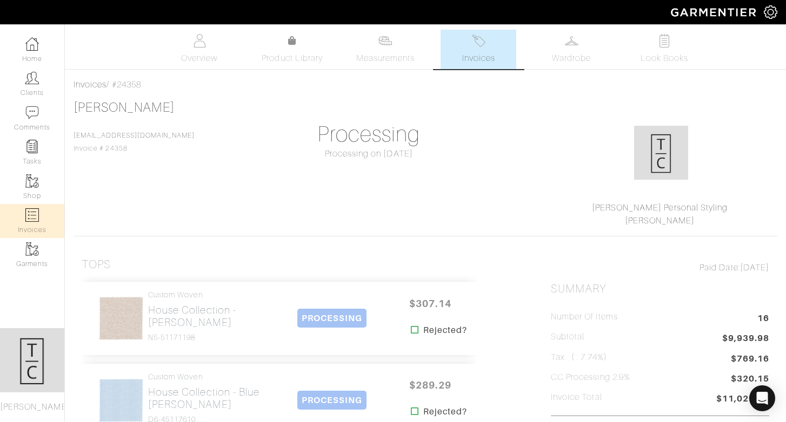
click at [31, 228] on link "Invoices" at bounding box center [32, 221] width 64 height 34
select select
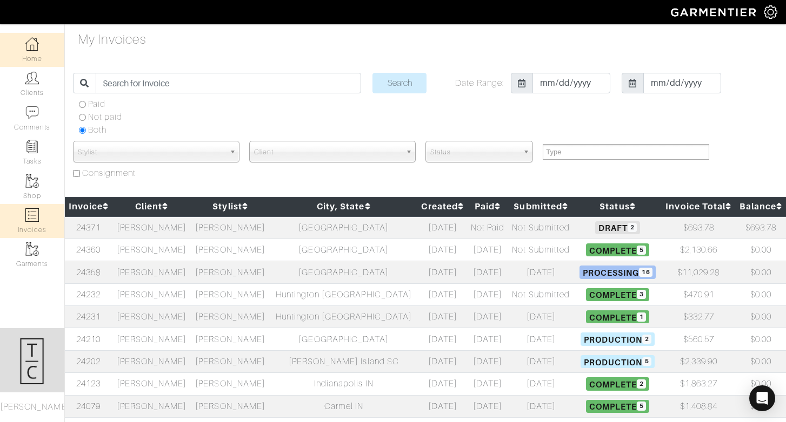
click at [24, 46] on link "Home" at bounding box center [32, 50] width 64 height 34
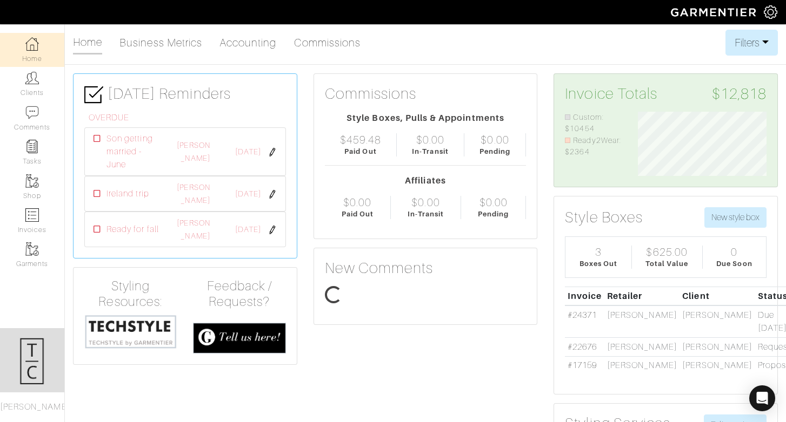
scroll to position [64, 145]
